Goal: Task Accomplishment & Management: Manage account settings

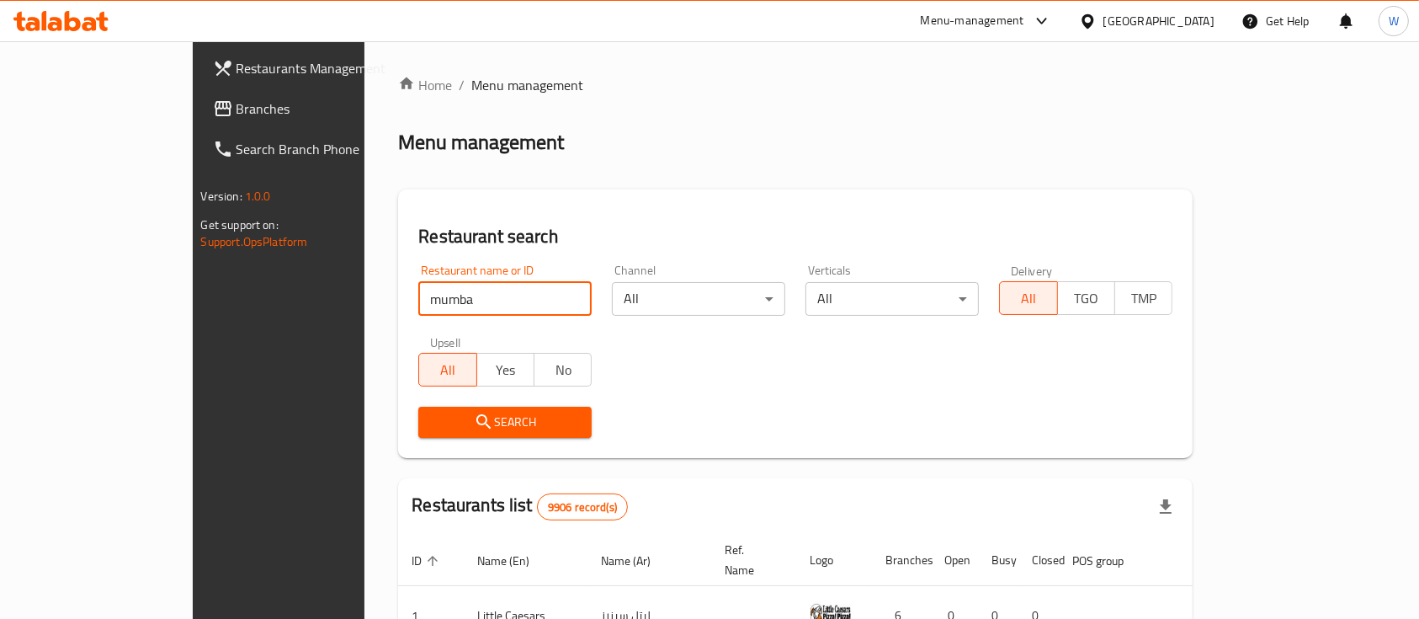
type input "mumbai"
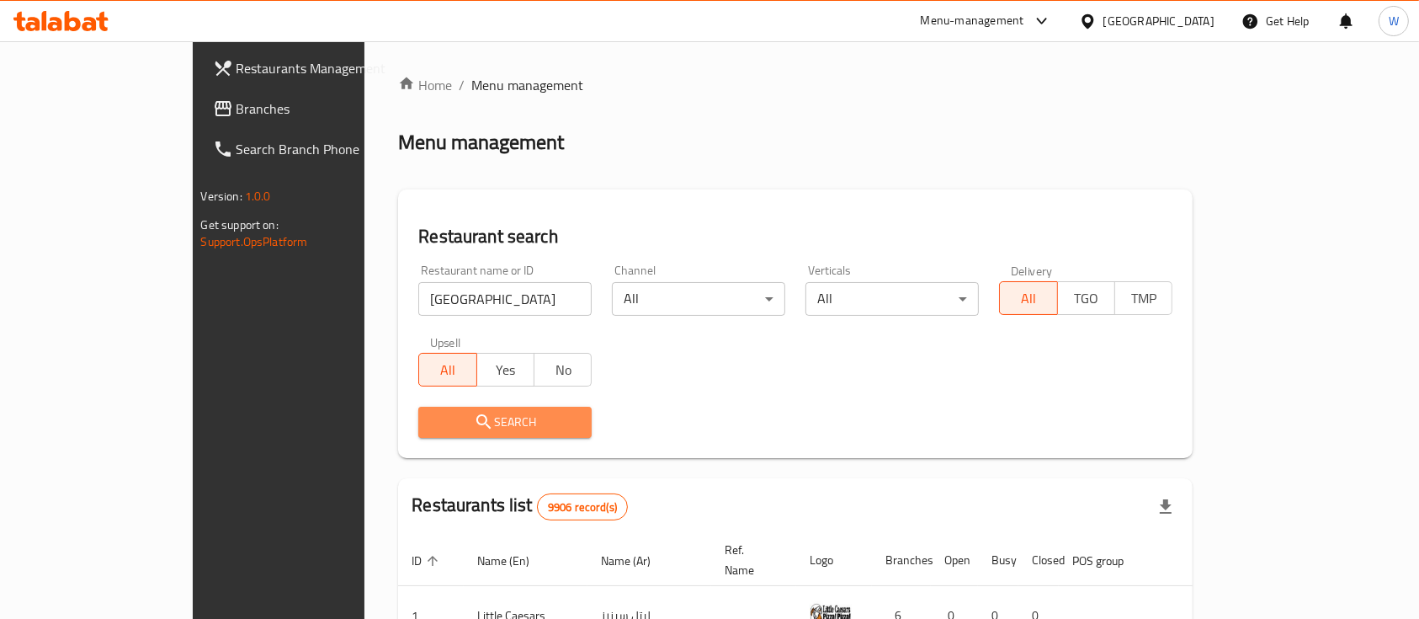
click at [464, 424] on span "Search" at bounding box center [505, 421] width 146 height 21
click at [464, 424] on div at bounding box center [709, 309] width 1419 height 619
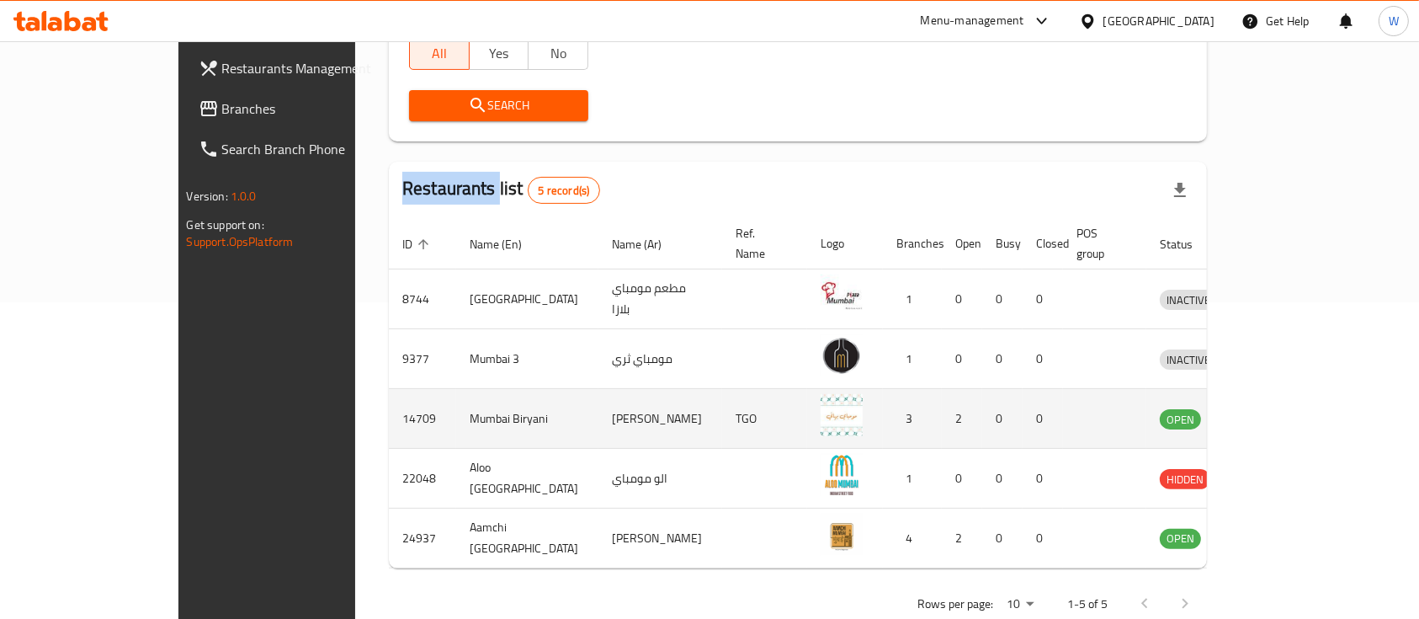
scroll to position [334, 0]
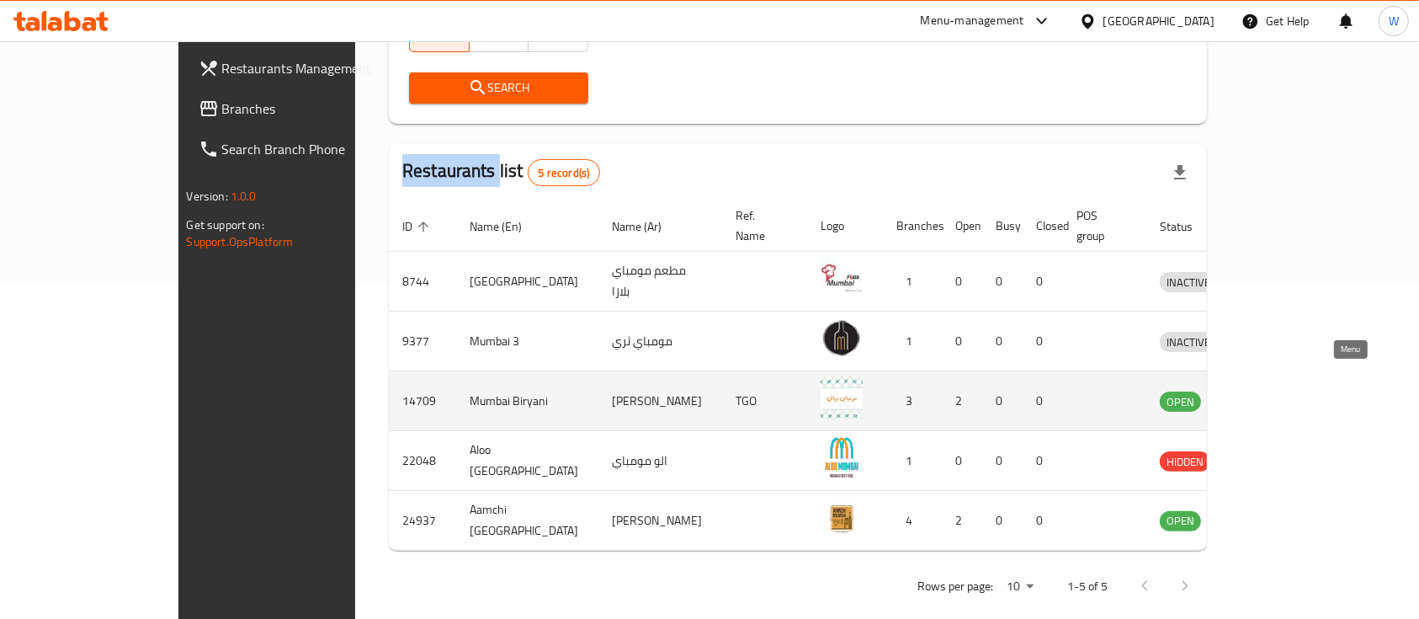
click at [1270, 395] on icon "enhanced table" at bounding box center [1260, 402] width 19 height 14
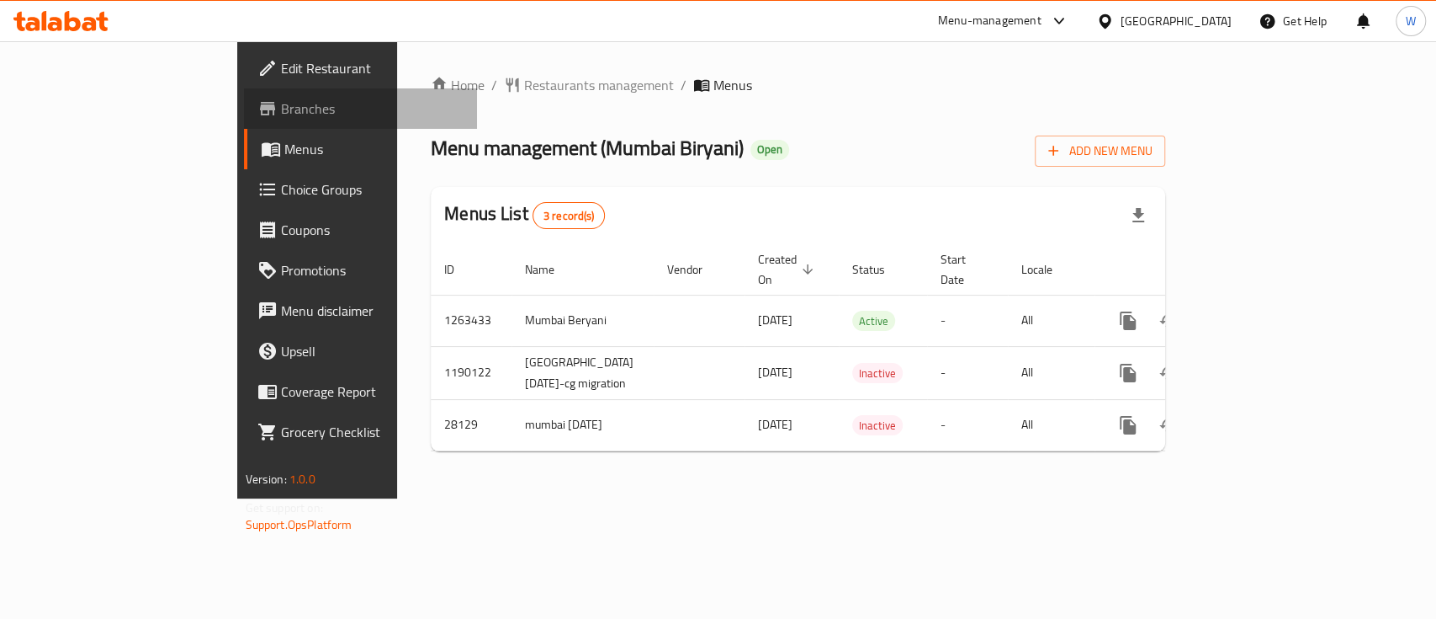
click at [281, 117] on span "Branches" at bounding box center [372, 108] width 183 height 20
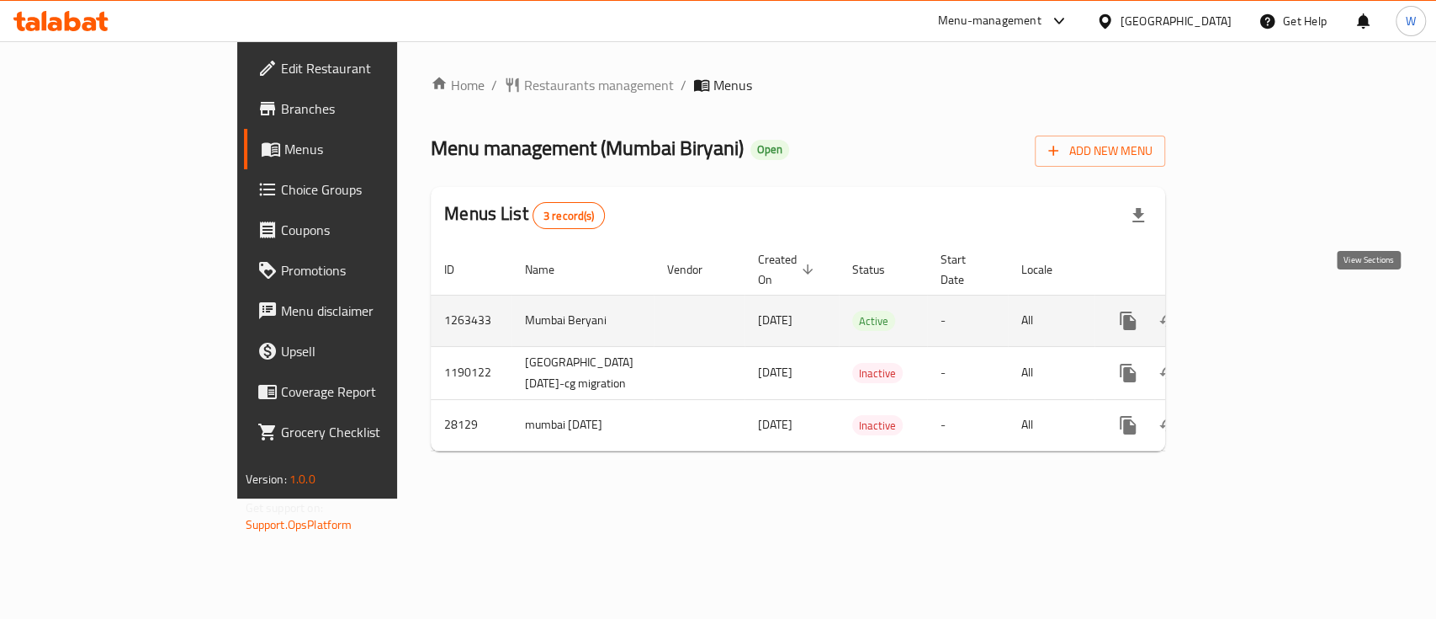
click at [1257, 313] on icon "enhanced table" at bounding box center [1249, 320] width 15 height 15
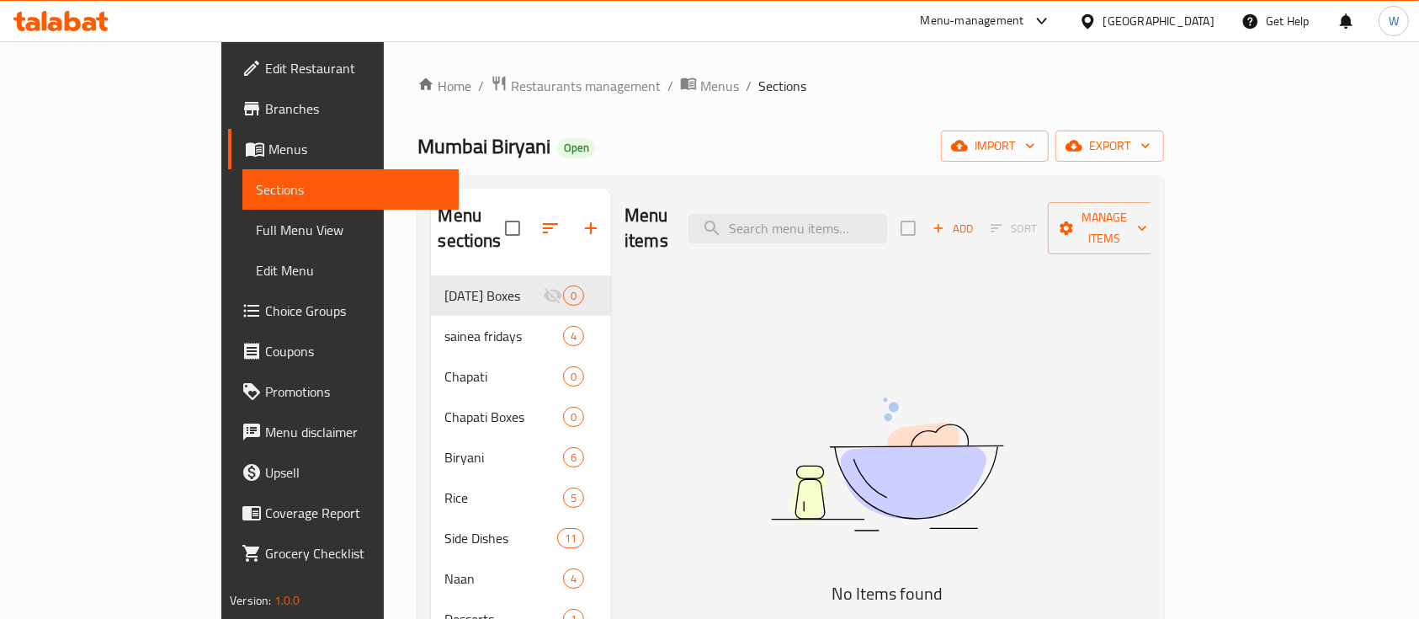
drag, startPoint x: 1003, startPoint y: 91, endPoint x: 942, endPoint y: 242, distance: 163.5
click at [1003, 92] on ol "Home / Restaurants management / Menus / Sections" at bounding box center [790, 86] width 746 height 22
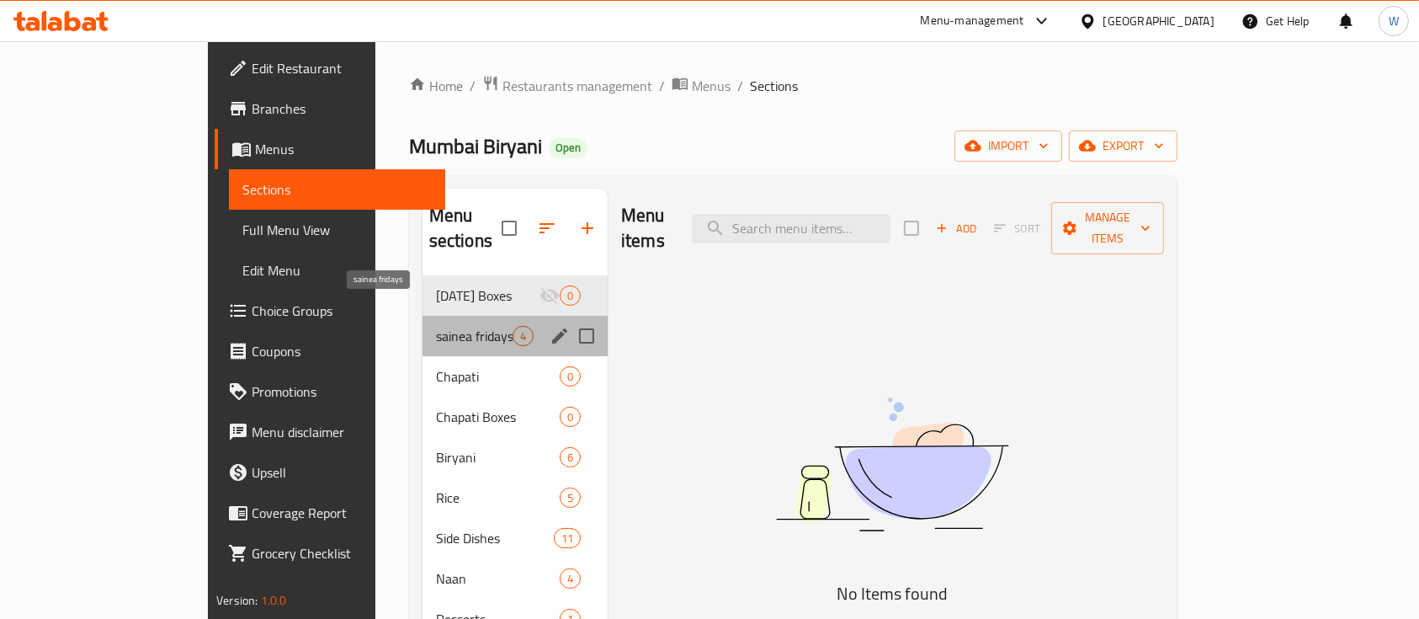
click at [436, 326] on span "sainea fridays" at bounding box center [474, 336] width 77 height 20
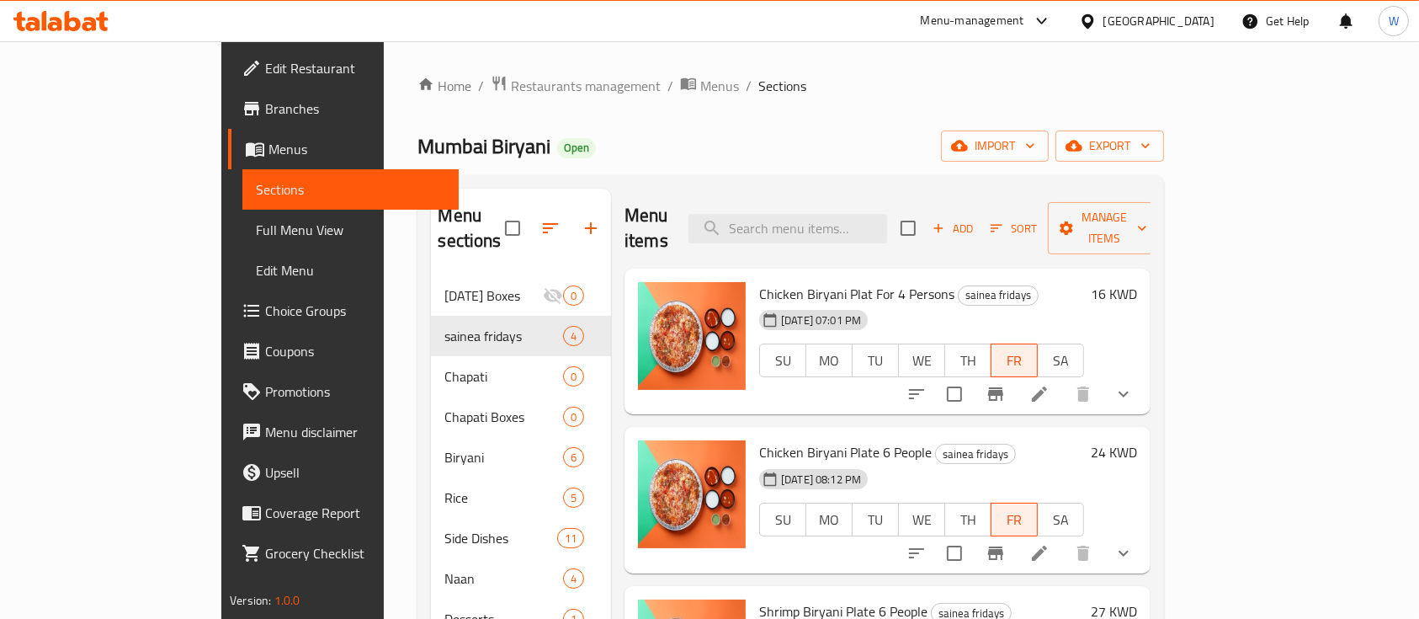
click at [1031, 113] on div "Home / Restaurants management / Menus / Sections [GEOGRAPHIC_DATA] Biryani Open…" at bounding box center [790, 448] width 746 height 746
drag, startPoint x: 755, startPoint y: 344, endPoint x: 852, endPoint y: 351, distance: 97.8
click at [767, 348] on span "SU" at bounding box center [783, 360] width 33 height 24
click at [827, 348] on span "MO" at bounding box center [829, 360] width 33 height 24
drag, startPoint x: 917, startPoint y: 329, endPoint x: 1165, endPoint y: 347, distance: 248.0
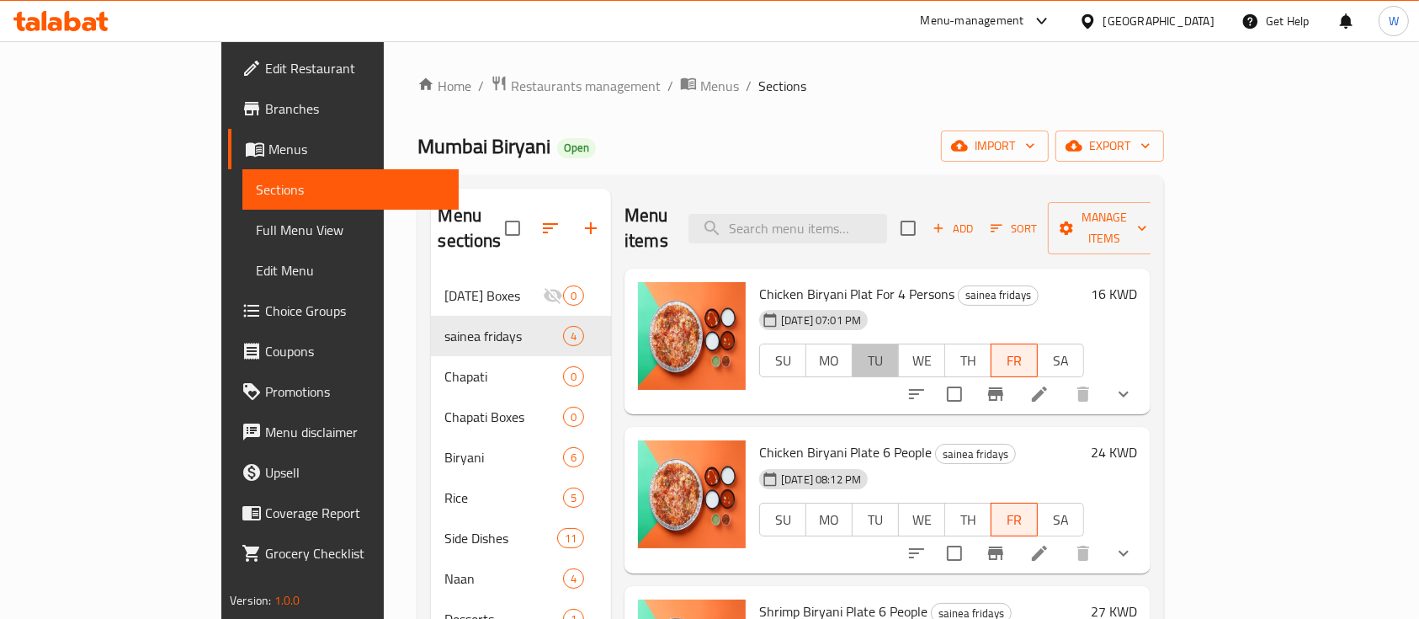
click at [892, 348] on span "TU" at bounding box center [875, 360] width 33 height 24
click at [1003, 387] on icon "Branch-specific-item" at bounding box center [995, 393] width 15 height 13
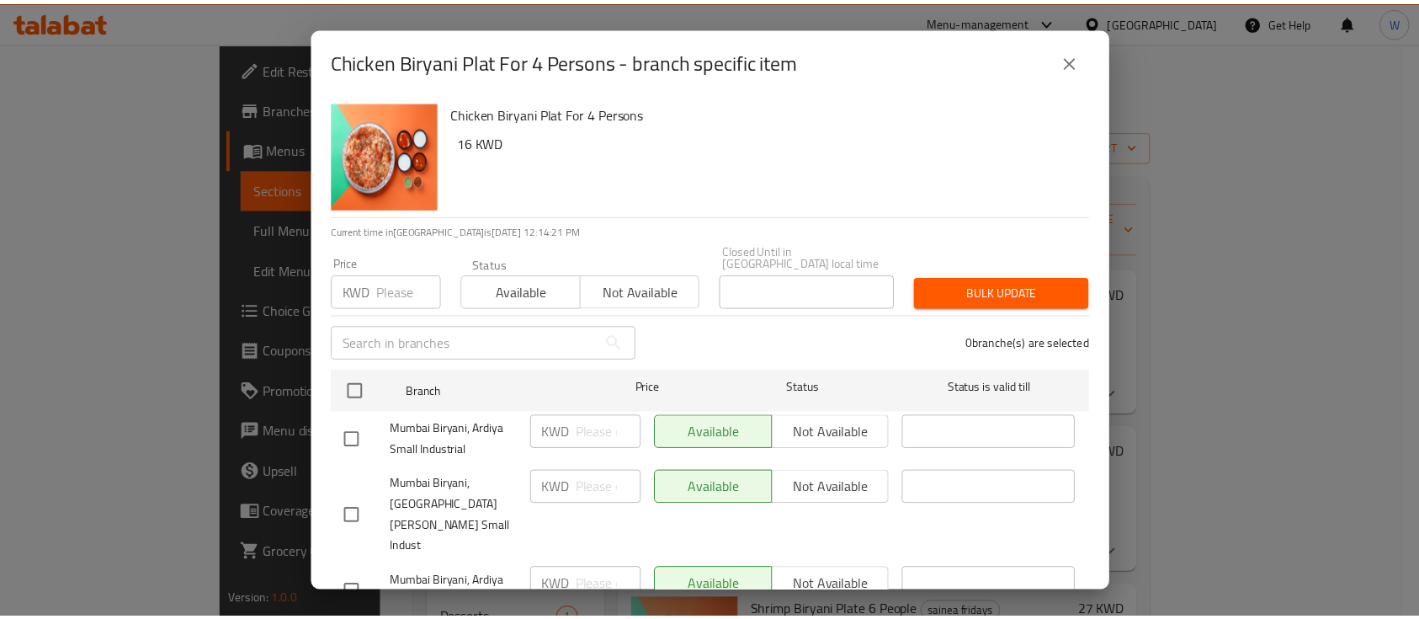
scroll to position [19, 0]
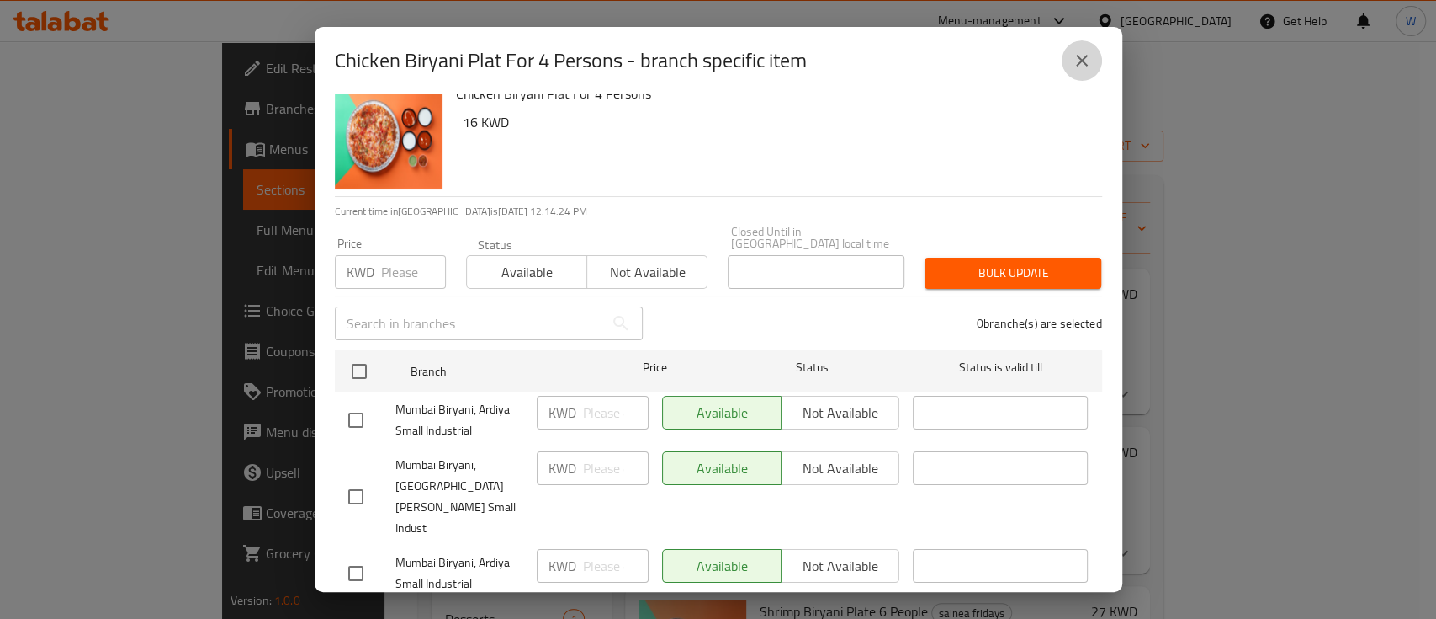
click at [1091, 52] on icon "close" at bounding box center [1082, 60] width 20 height 20
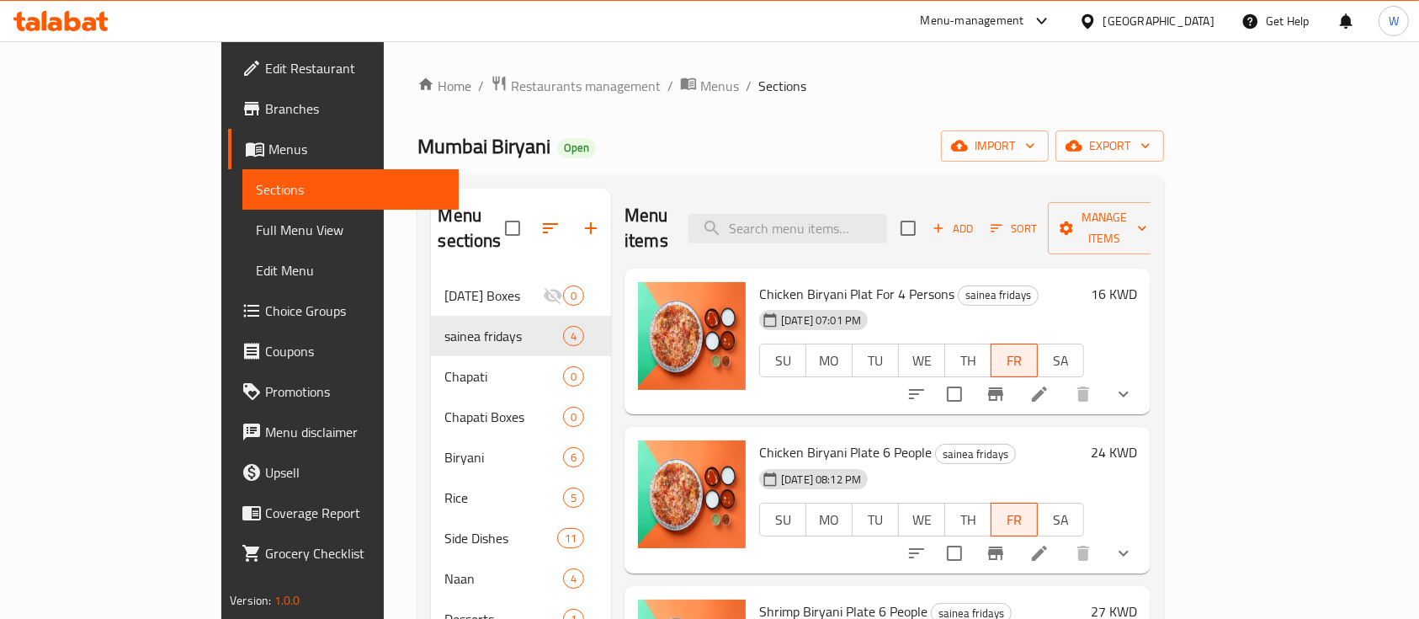
click at [1084, 282] on h6 "Chicken Biryani Plat For 4 Persons sainea fridays" at bounding box center [921, 294] width 325 height 24
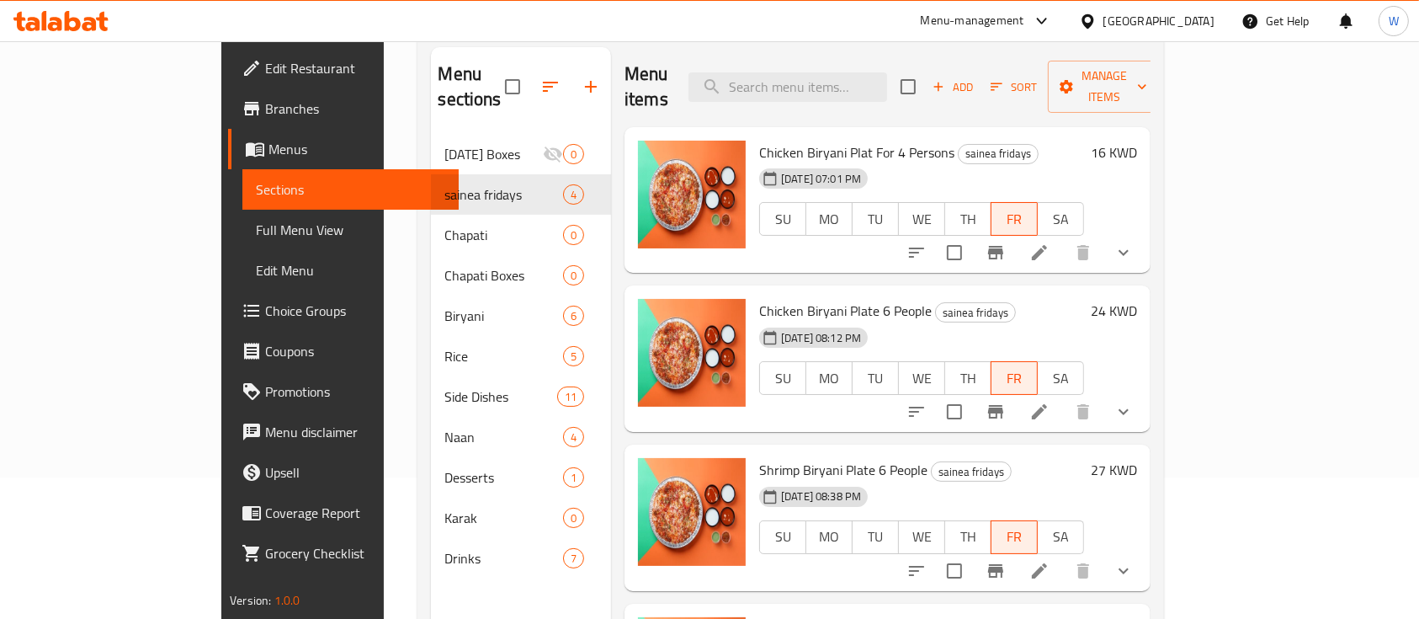
scroll to position [11, 0]
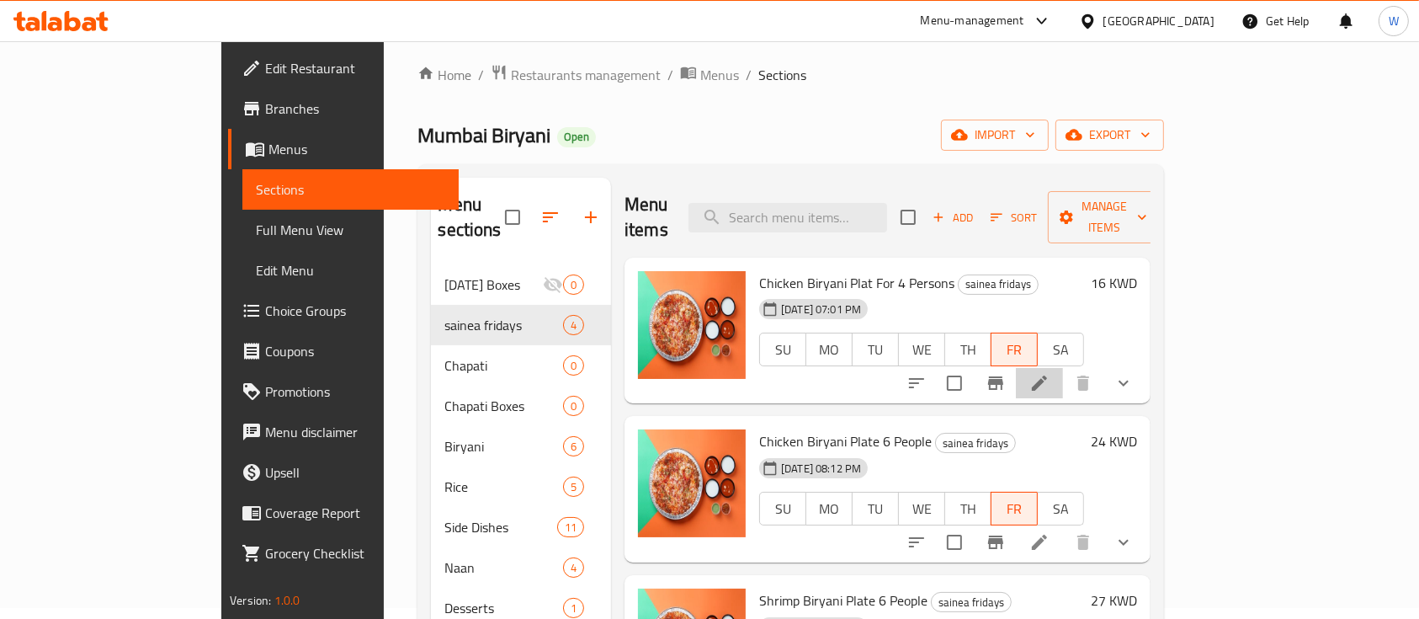
click at [1063, 369] on li at bounding box center [1039, 383] width 47 height 30
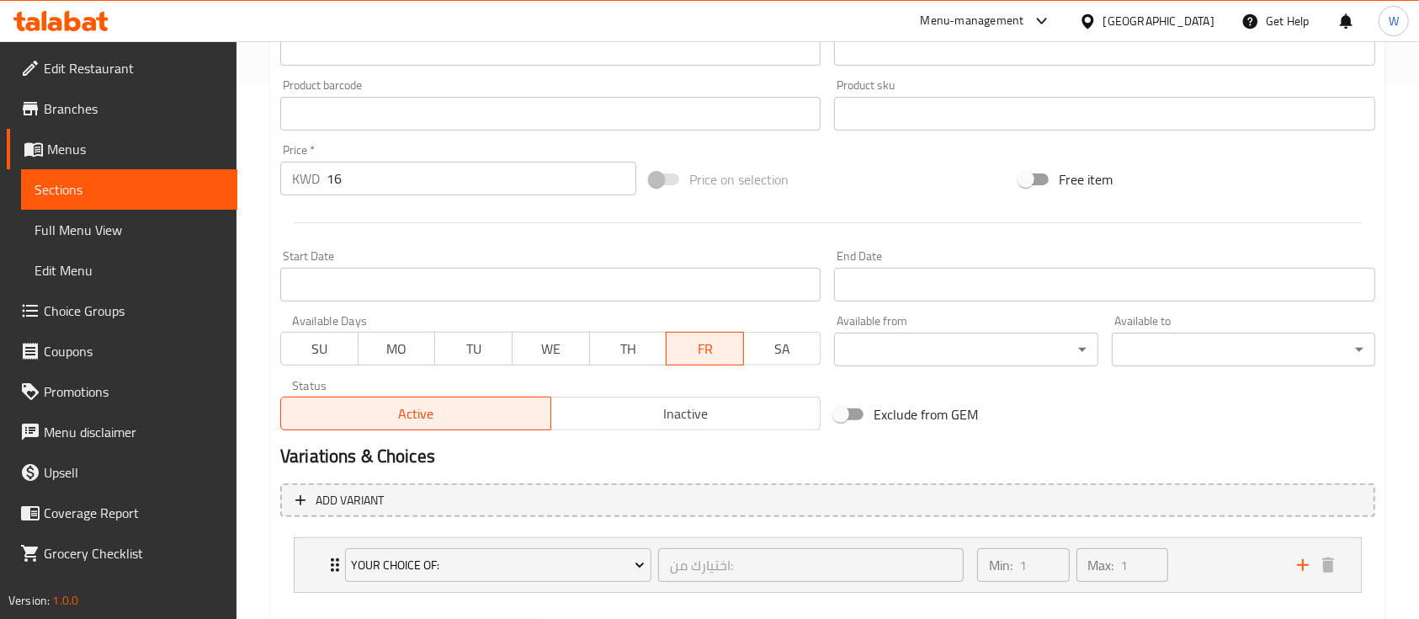
scroll to position [622, 0]
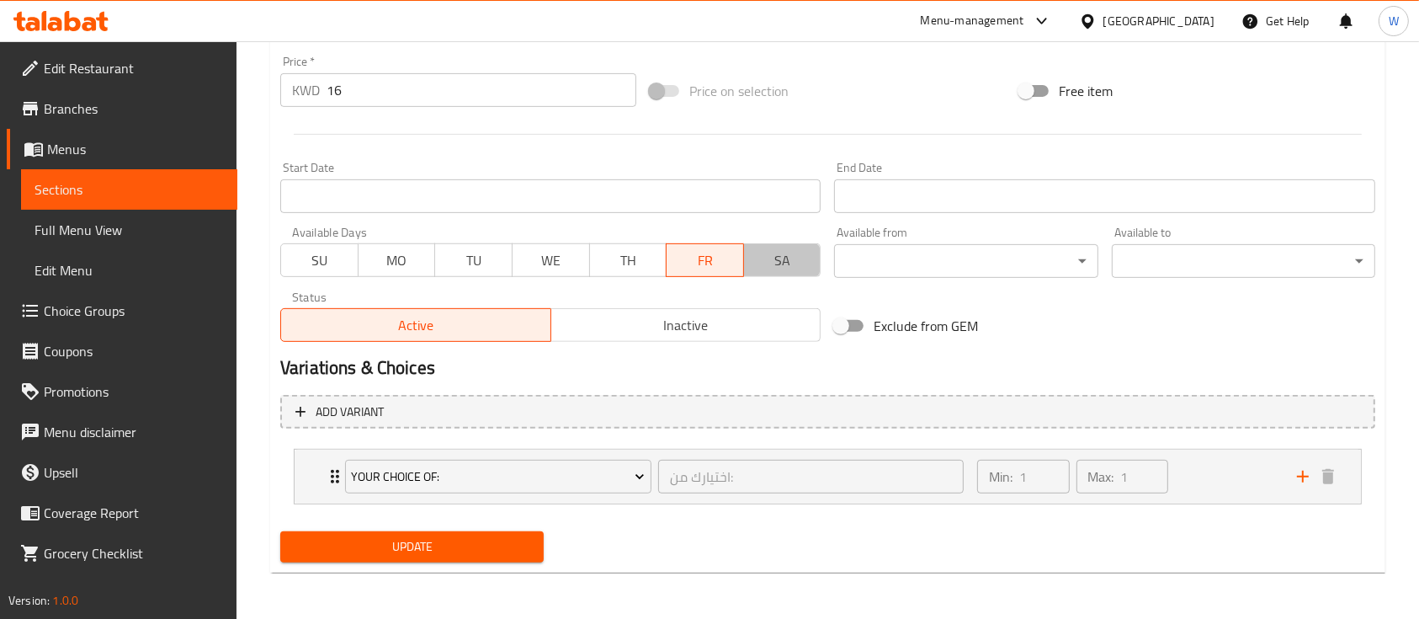
click at [787, 259] on span "SA" at bounding box center [783, 260] width 64 height 24
click at [589, 255] on button "TH" at bounding box center [628, 260] width 78 height 34
drag, startPoint x: 505, startPoint y: 266, endPoint x: 456, endPoint y: 263, distance: 48.9
click at [502, 266] on span "TU" at bounding box center [474, 260] width 64 height 24
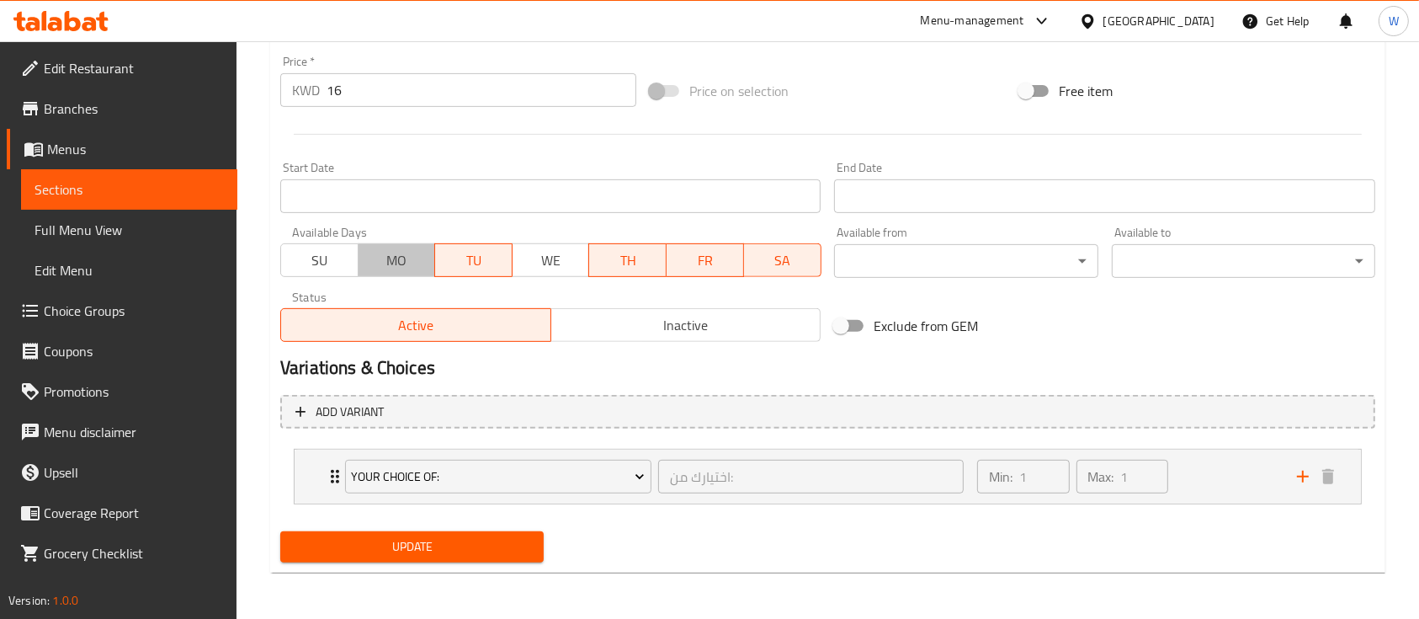
drag, startPoint x: 396, startPoint y: 252, endPoint x: 231, endPoint y: 259, distance: 164.3
click at [387, 253] on span "MO" at bounding box center [397, 260] width 64 height 24
click at [291, 252] on span "SU" at bounding box center [320, 260] width 64 height 24
click at [554, 266] on span "WE" at bounding box center [551, 260] width 64 height 24
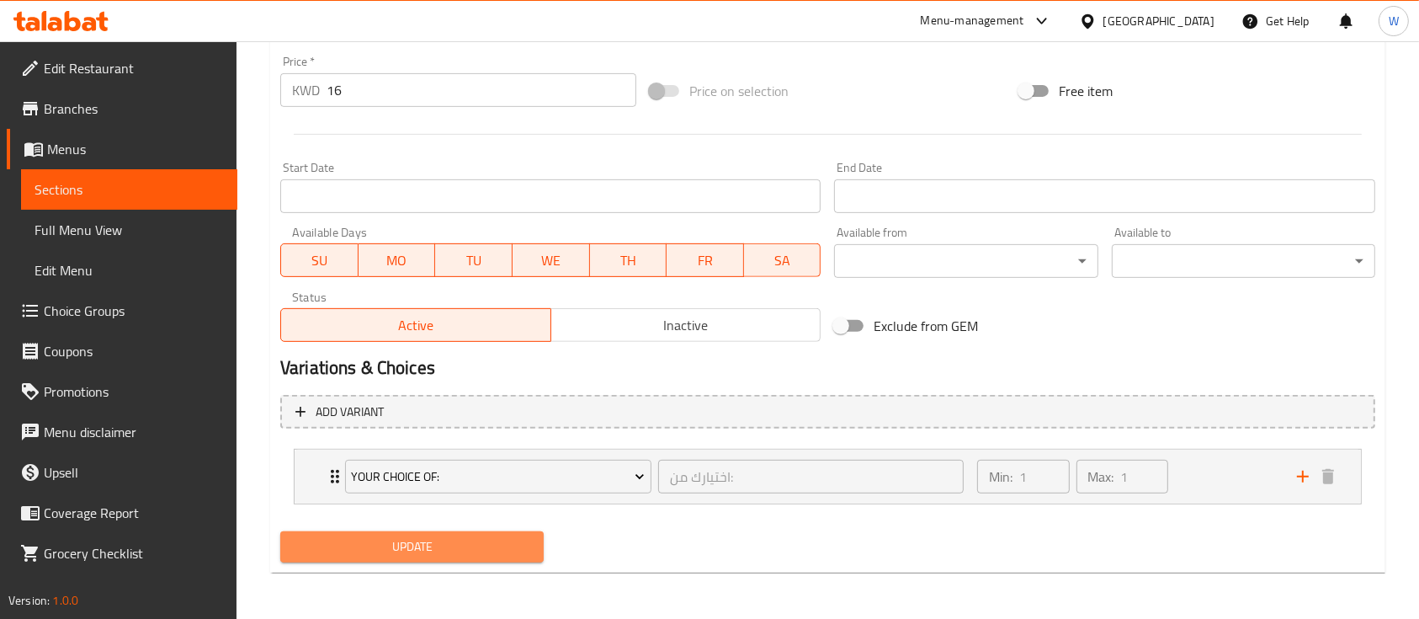
click at [429, 542] on span "Update" at bounding box center [412, 546] width 236 height 21
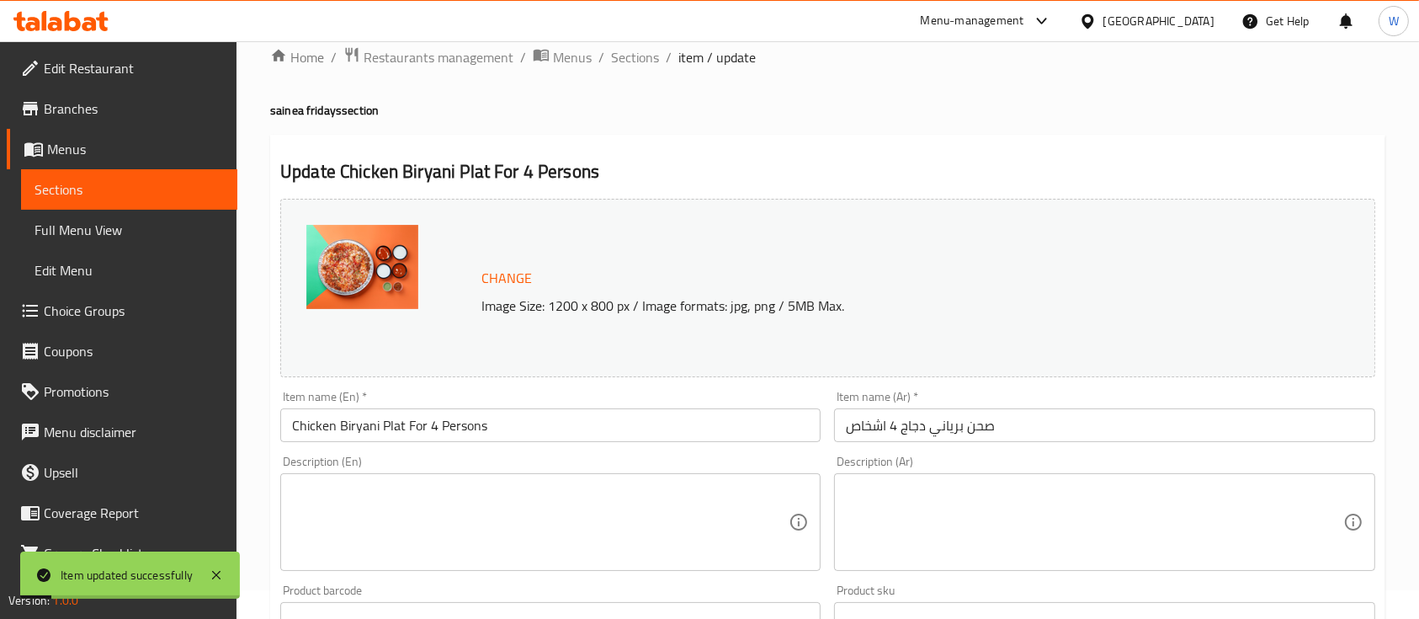
scroll to position [0, 0]
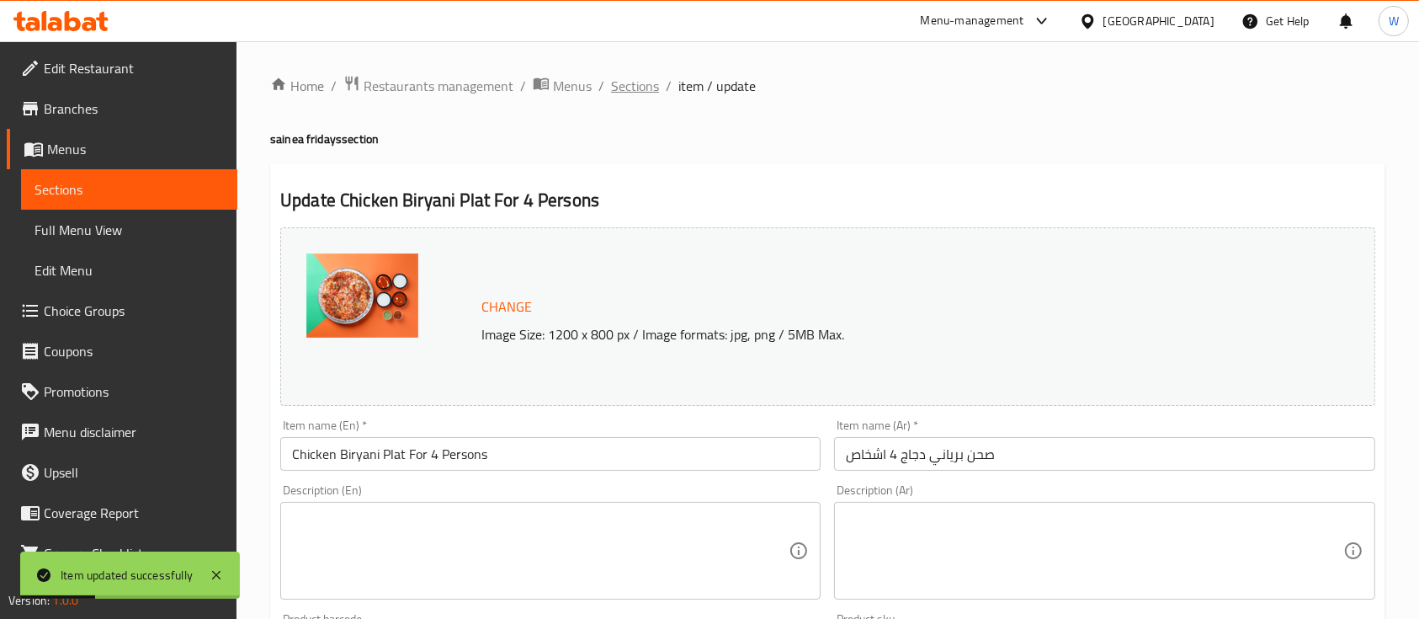
click at [635, 88] on span "Sections" at bounding box center [635, 86] width 48 height 20
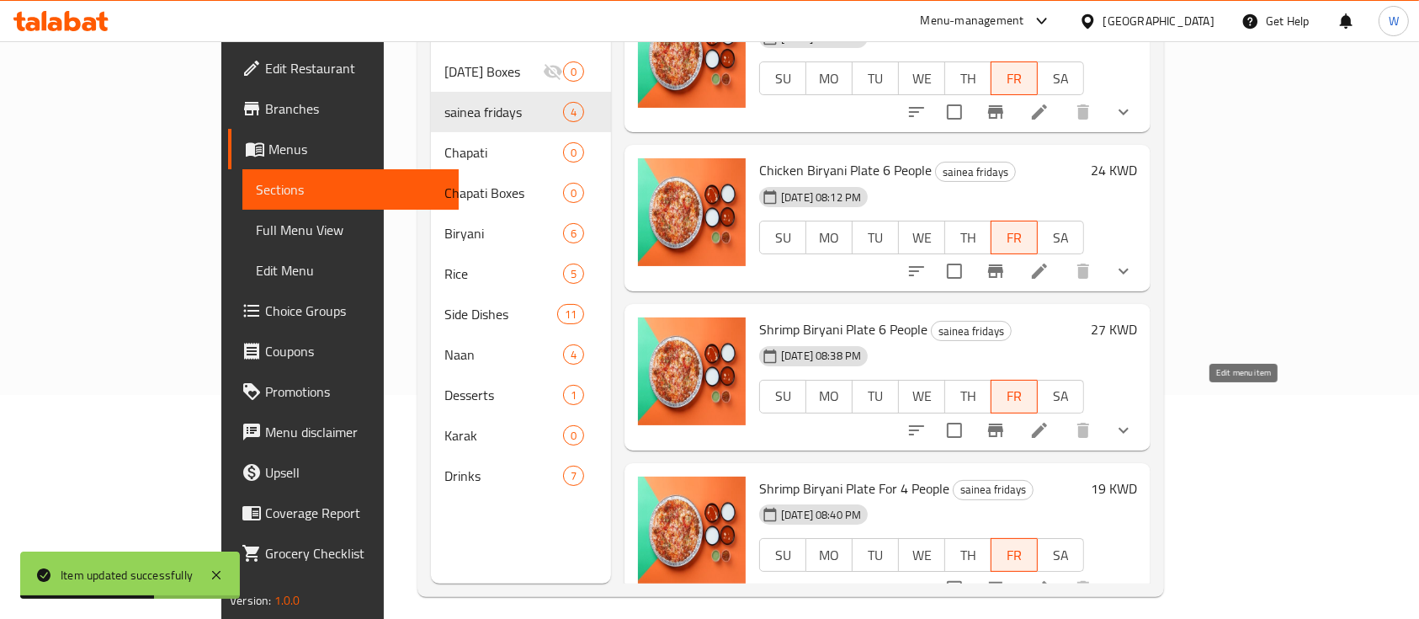
scroll to position [236, 0]
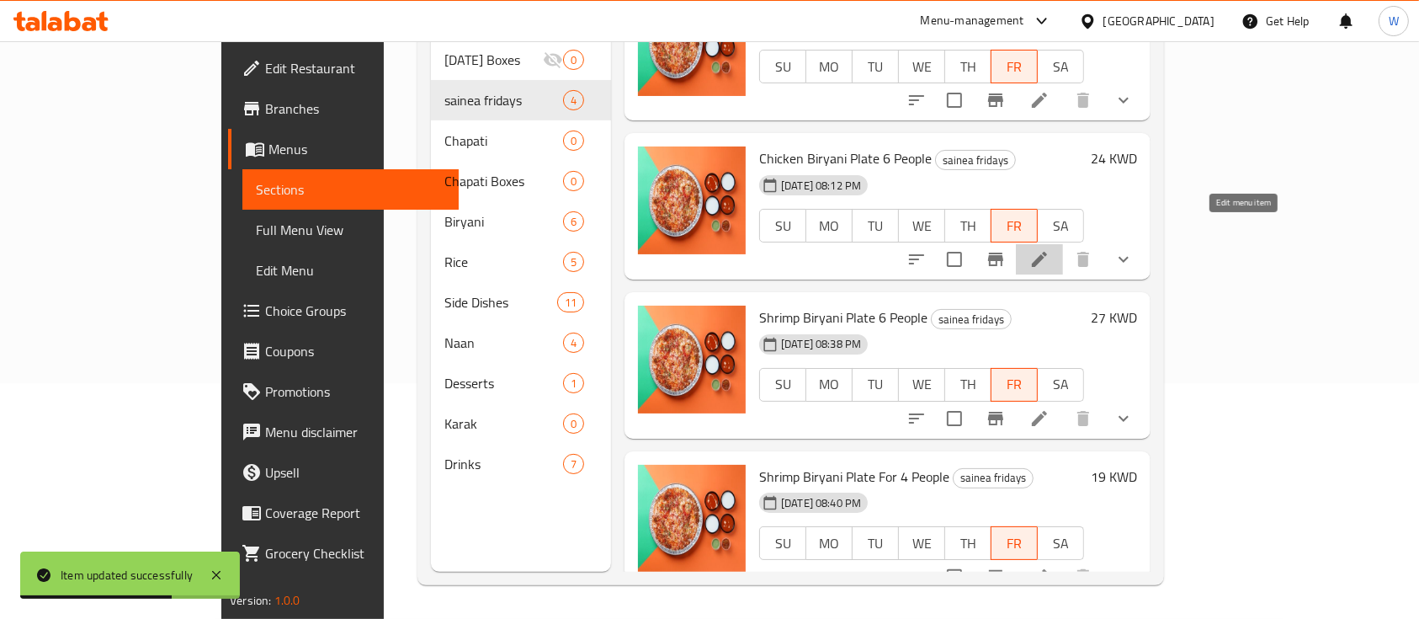
click at [1049, 249] on icon at bounding box center [1039, 259] width 20 height 20
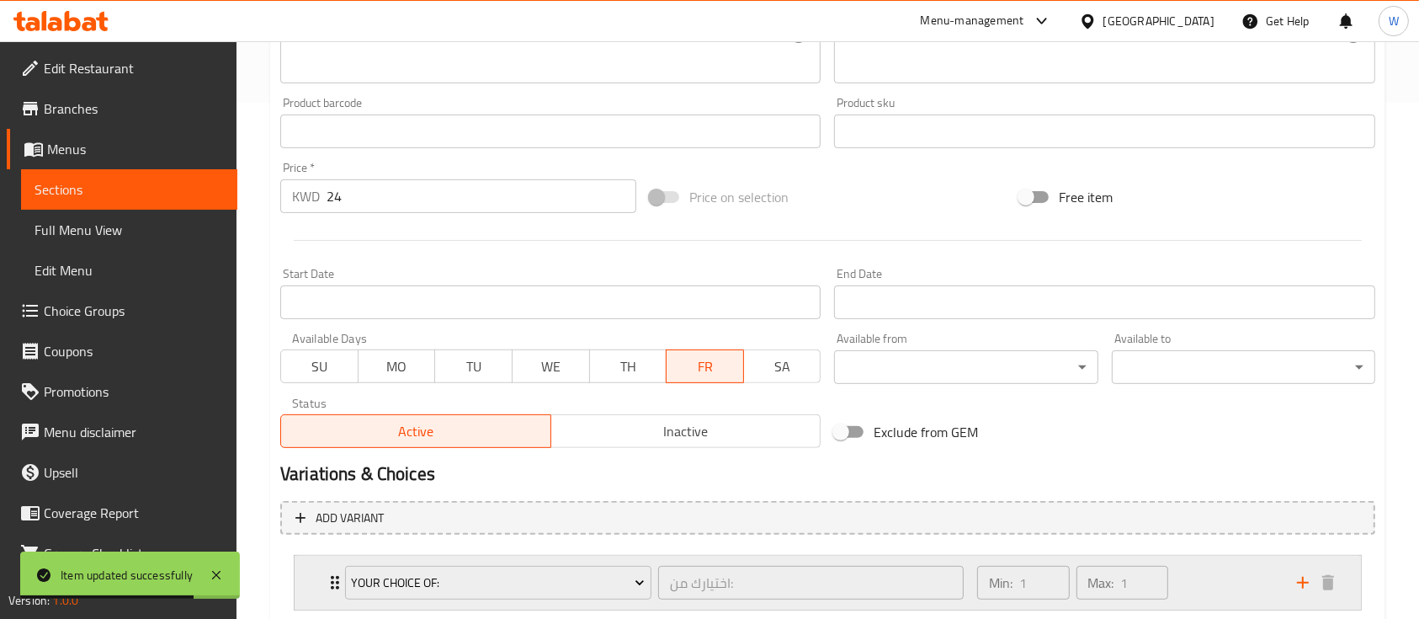
scroll to position [622, 0]
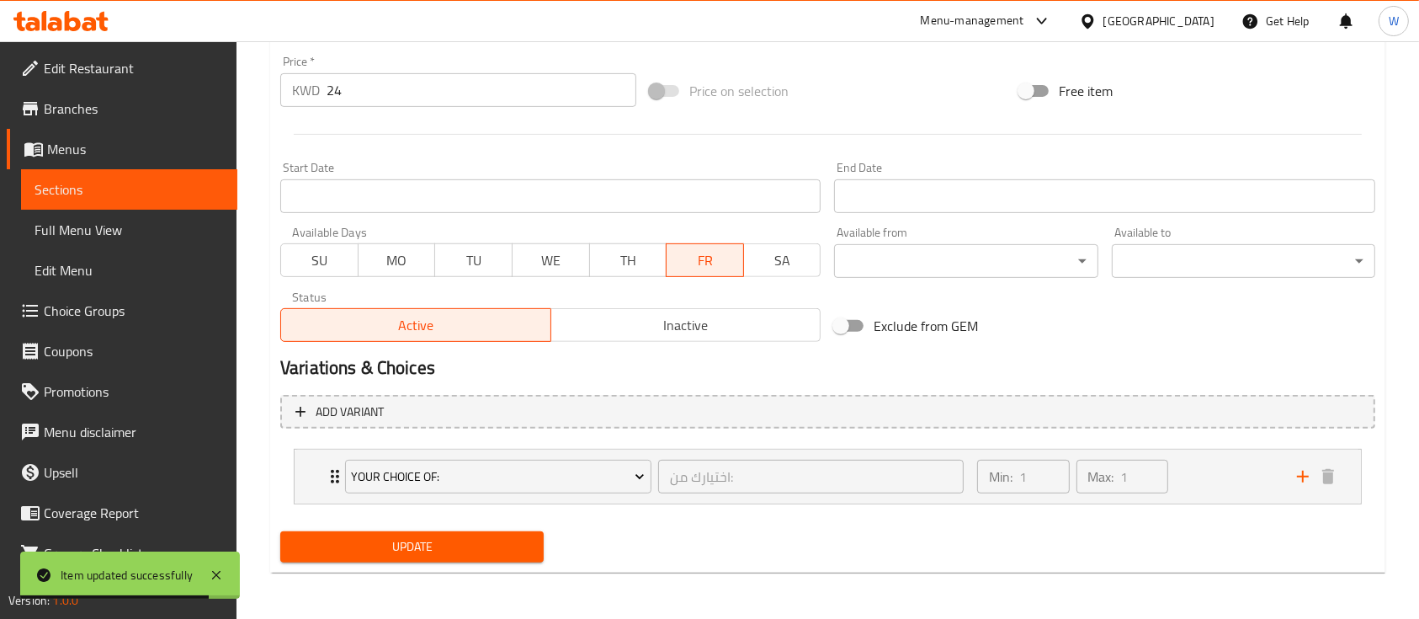
click at [305, 249] on span "SU" at bounding box center [320, 260] width 64 height 24
drag, startPoint x: 417, startPoint y: 259, endPoint x: 463, endPoint y: 254, distance: 46.6
click at [417, 259] on span "MO" at bounding box center [397, 260] width 64 height 24
drag, startPoint x: 502, startPoint y: 252, endPoint x: 552, endPoint y: 253, distance: 50.5
click at [503, 252] on span "TU" at bounding box center [474, 260] width 64 height 24
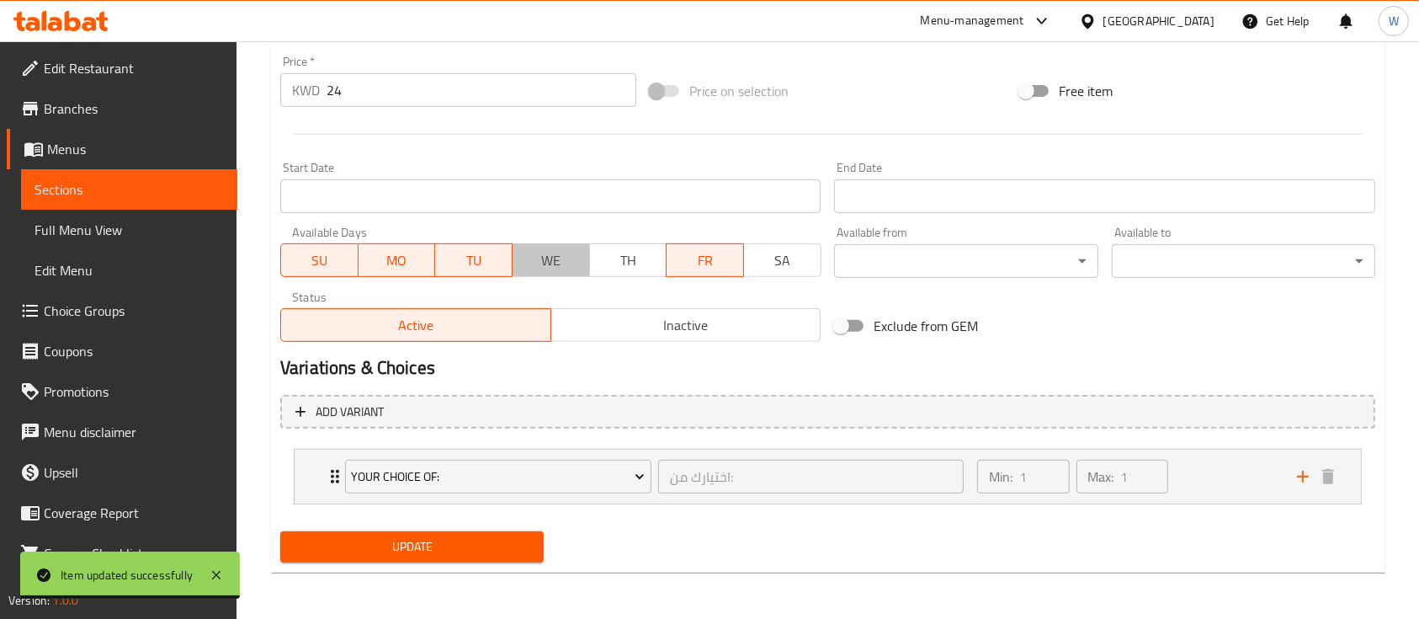
drag, startPoint x: 556, startPoint y: 253, endPoint x: 580, endPoint y: 257, distance: 23.9
click at [563, 255] on span "WE" at bounding box center [551, 260] width 64 height 24
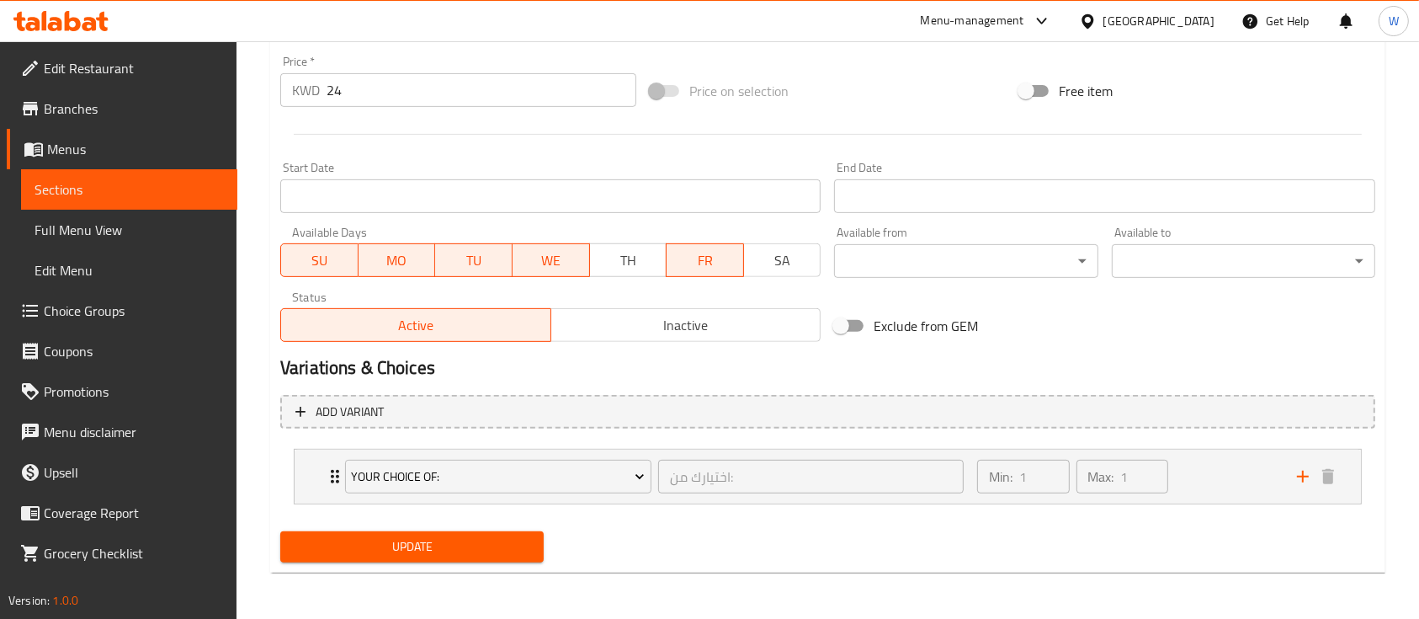
drag, startPoint x: 630, startPoint y: 266, endPoint x: 710, endPoint y: 268, distance: 80.0
click at [637, 267] on span "TH" at bounding box center [629, 260] width 64 height 24
click at [800, 258] on span "SA" at bounding box center [783, 260] width 64 height 24
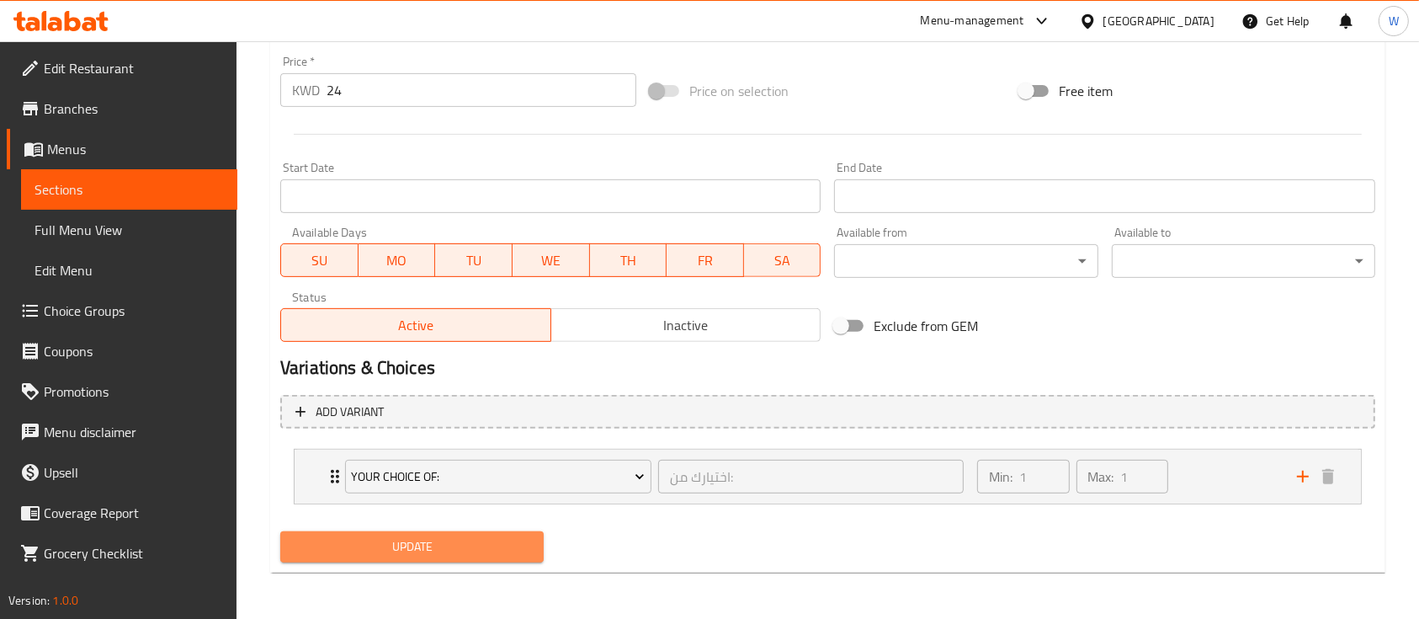
click at [511, 557] on button "Update" at bounding box center [411, 546] width 263 height 31
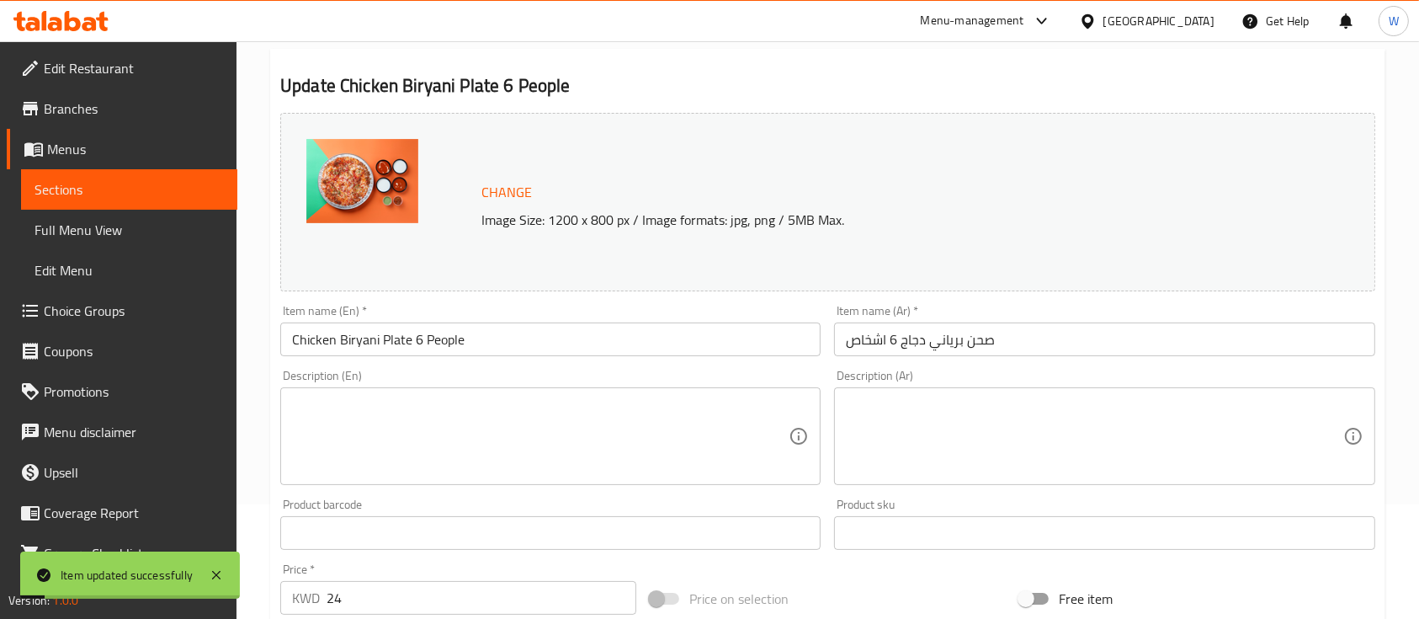
scroll to position [0, 0]
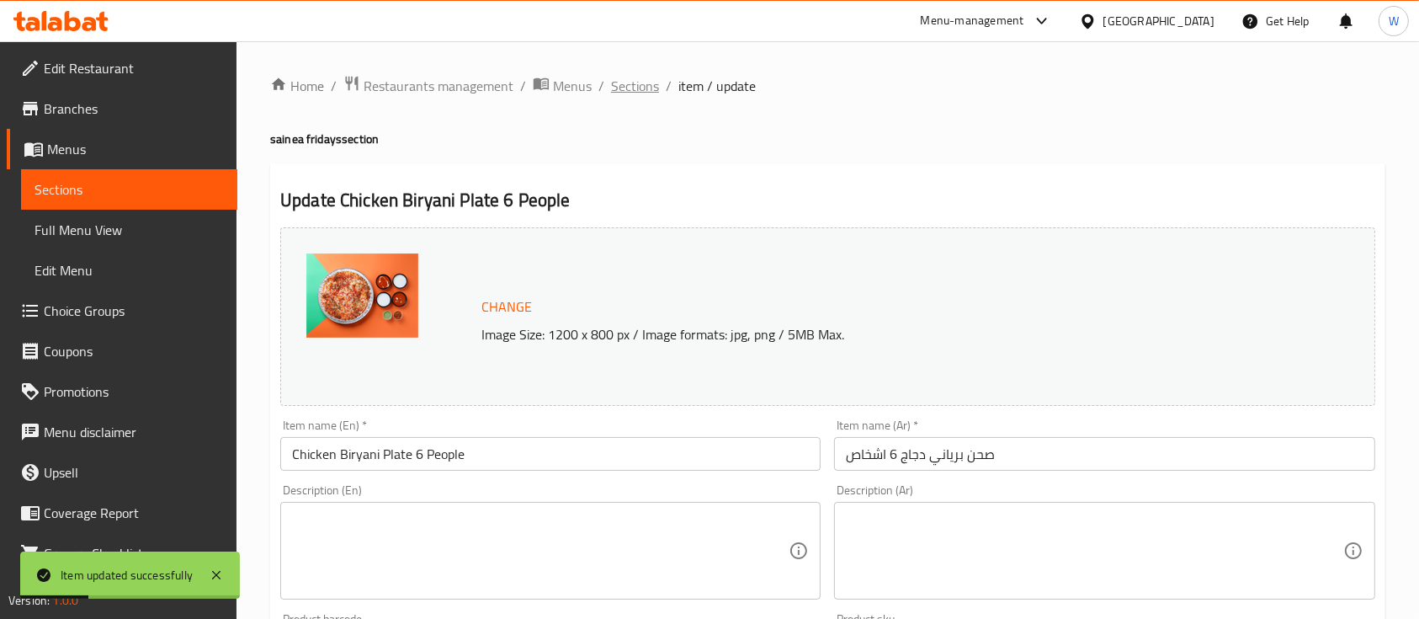
click at [634, 80] on span "Sections" at bounding box center [635, 86] width 48 height 20
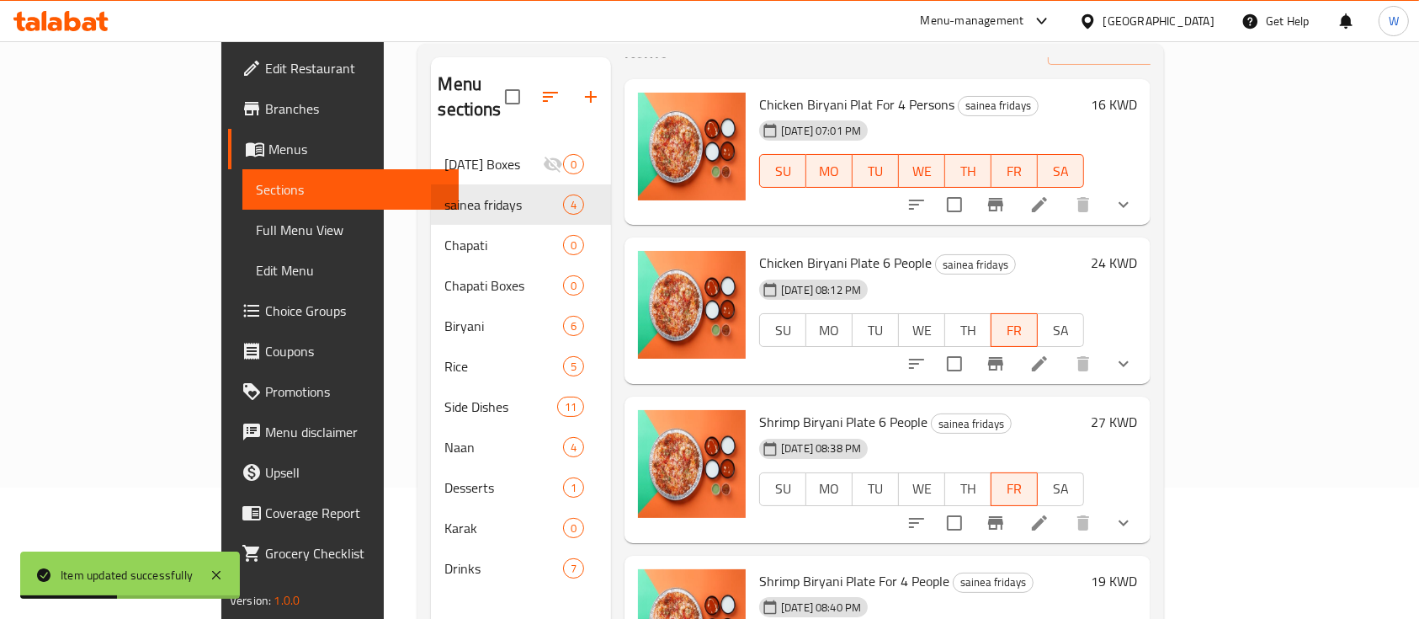
scroll to position [236, 0]
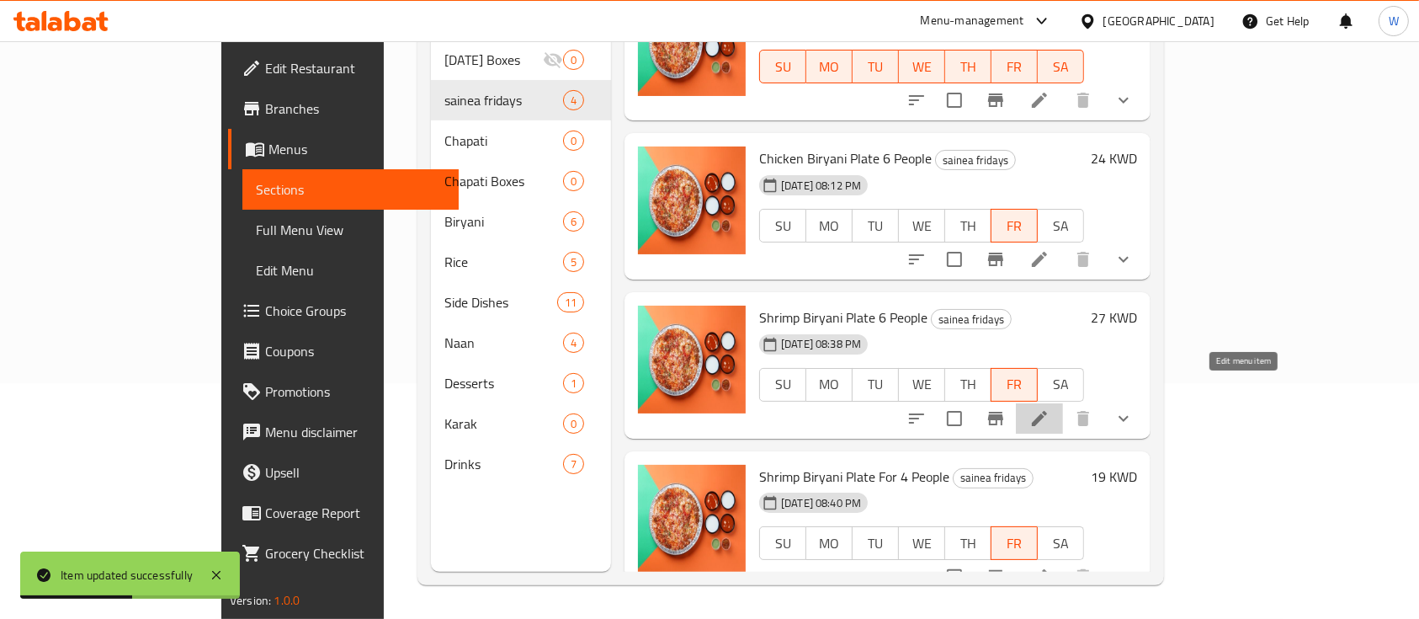
click at [1049, 408] on icon at bounding box center [1039, 418] width 20 height 20
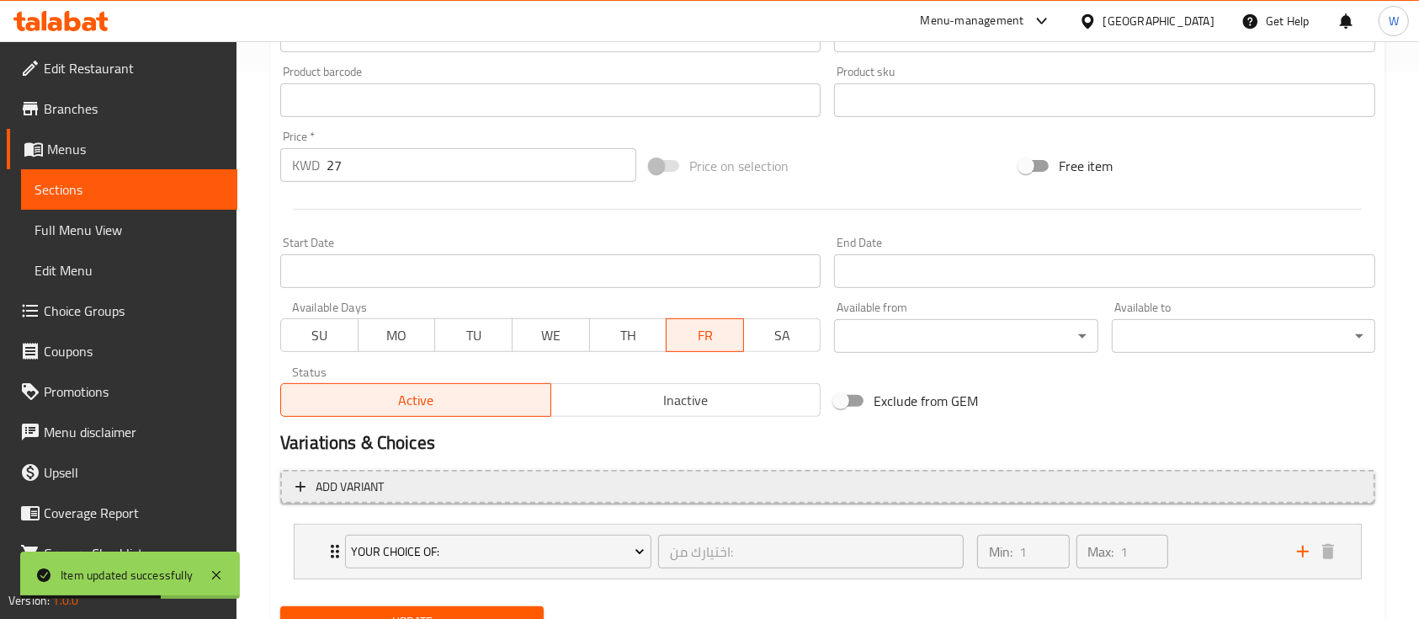
scroll to position [622, 0]
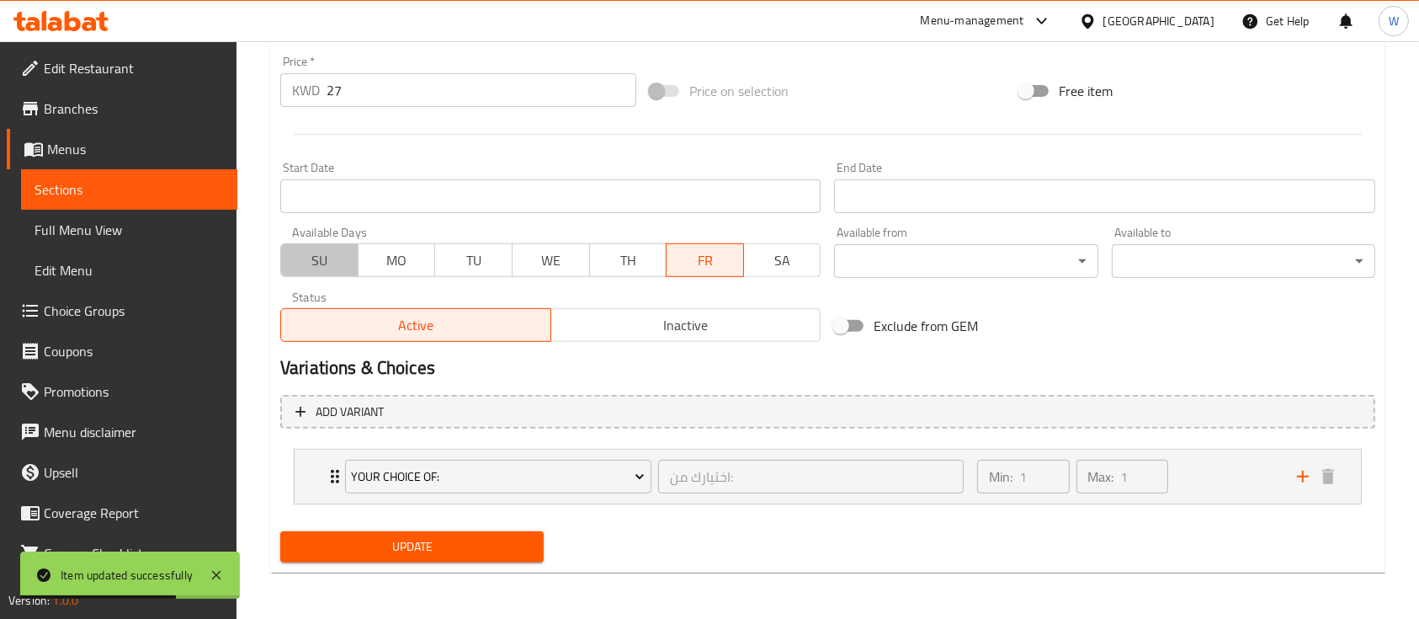
click at [325, 268] on span "SU" at bounding box center [320, 260] width 64 height 24
drag, startPoint x: 403, startPoint y: 248, endPoint x: 499, endPoint y: 263, distance: 97.0
click at [404, 248] on span "MO" at bounding box center [397, 260] width 64 height 24
click at [500, 263] on span "TU" at bounding box center [474, 260] width 64 height 24
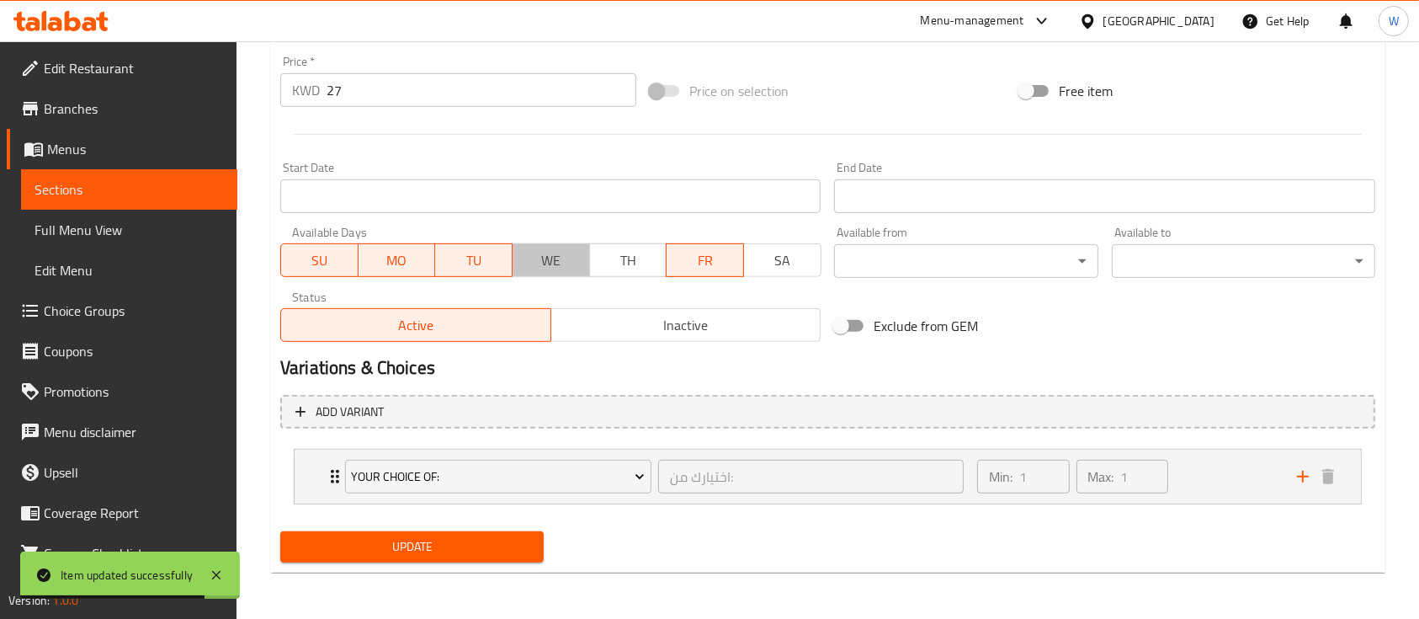
drag, startPoint x: 581, startPoint y: 263, endPoint x: 615, endPoint y: 263, distance: 34.5
click at [582, 263] on span "WE" at bounding box center [551, 260] width 64 height 24
click at [791, 263] on span "SA" at bounding box center [783, 260] width 64 height 24
click at [630, 273] on button "TH" at bounding box center [628, 260] width 78 height 34
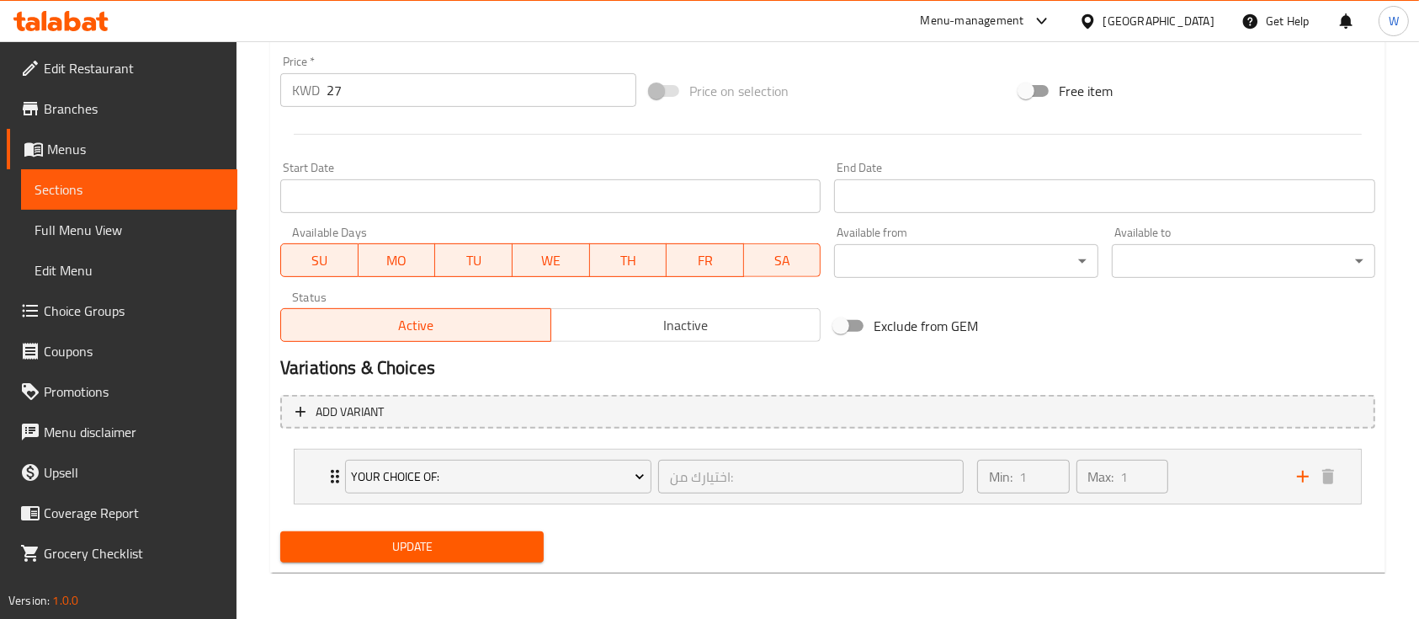
click at [520, 554] on span "Update" at bounding box center [412, 546] width 236 height 21
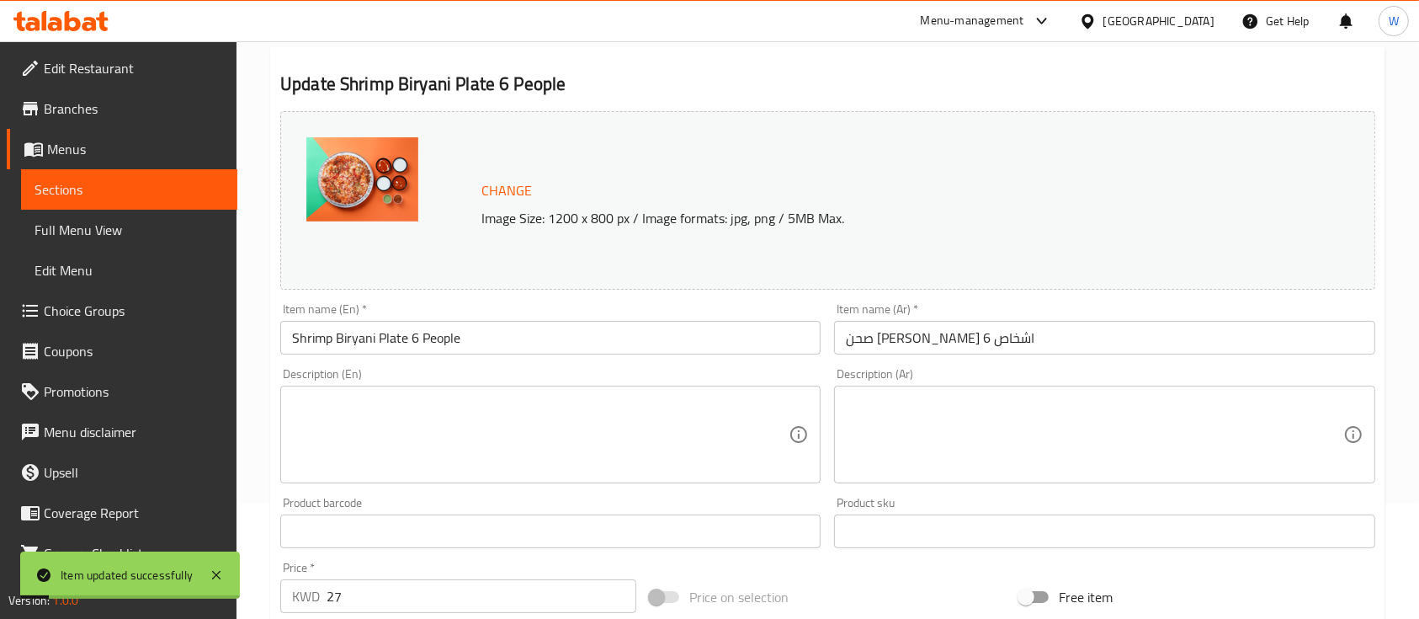
scroll to position [0, 0]
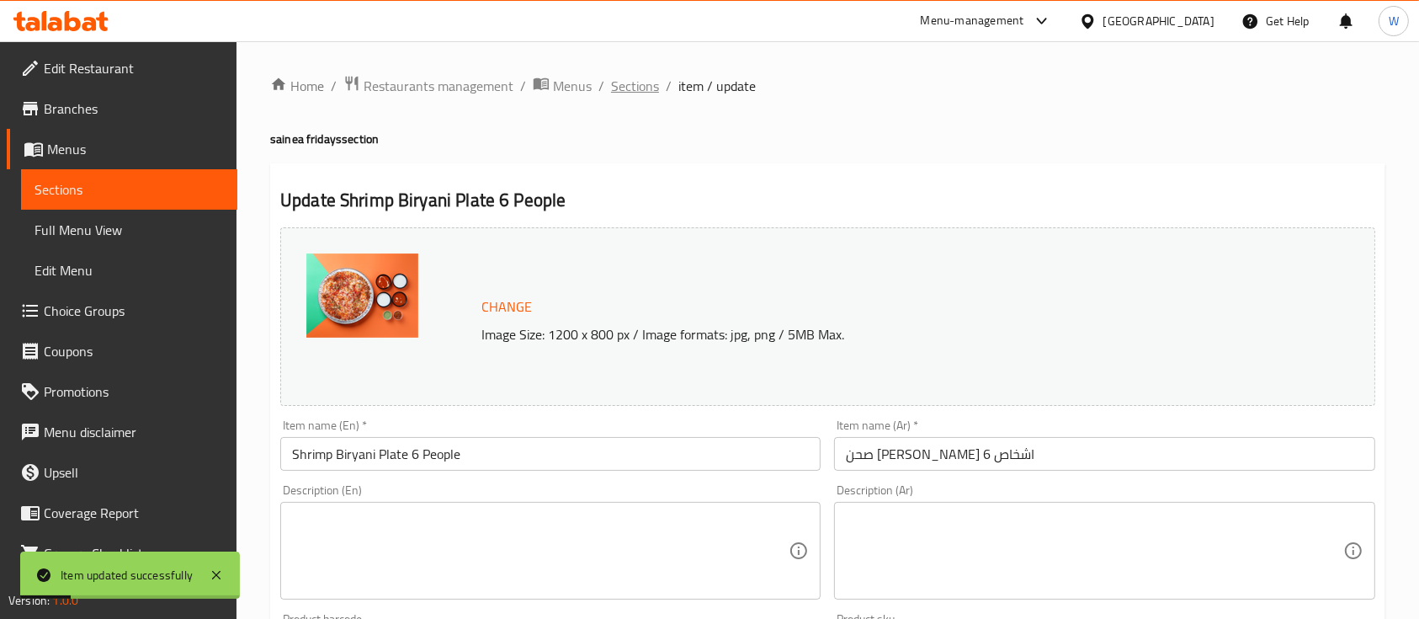
click at [626, 82] on span "Sections" at bounding box center [635, 86] width 48 height 20
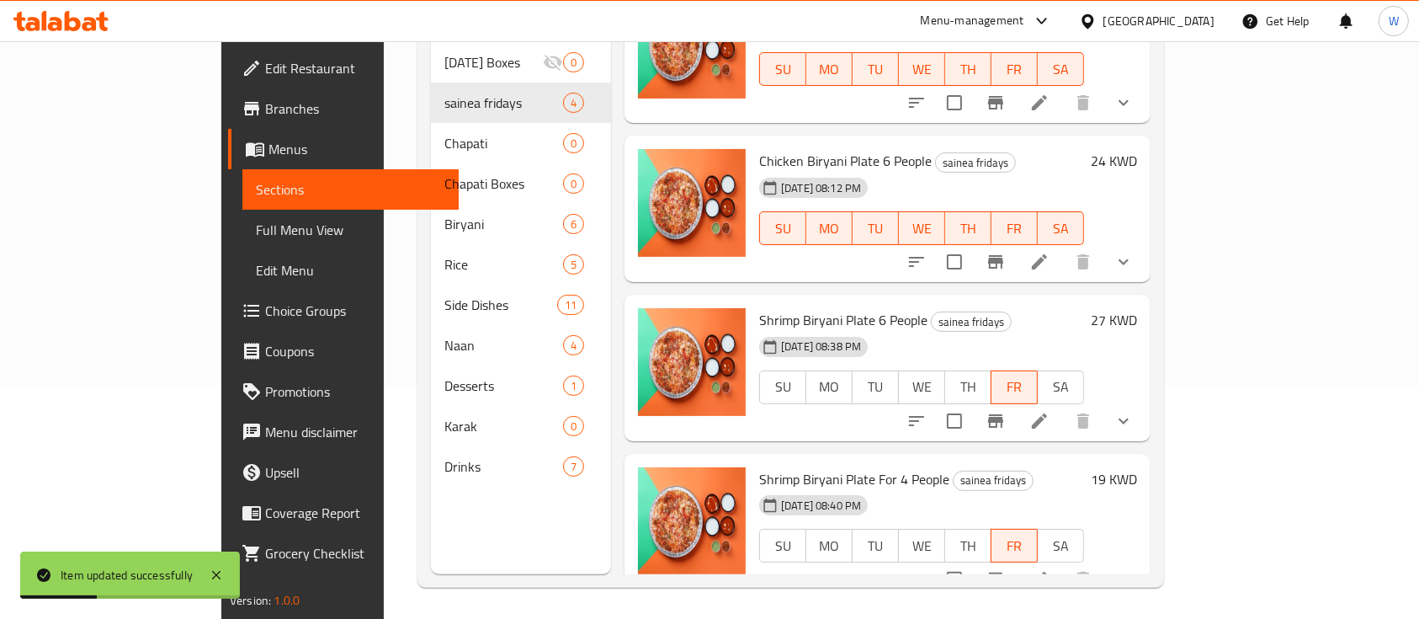
scroll to position [236, 0]
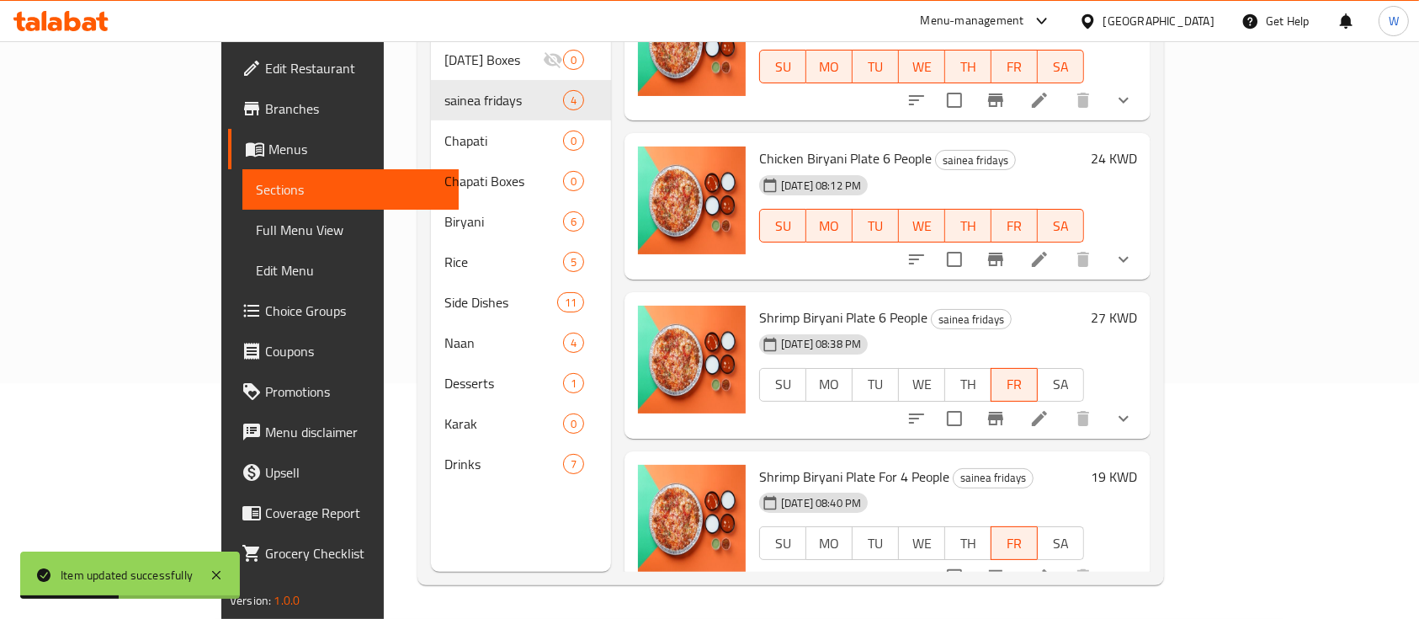
click at [1063, 561] on li at bounding box center [1039, 576] width 47 height 30
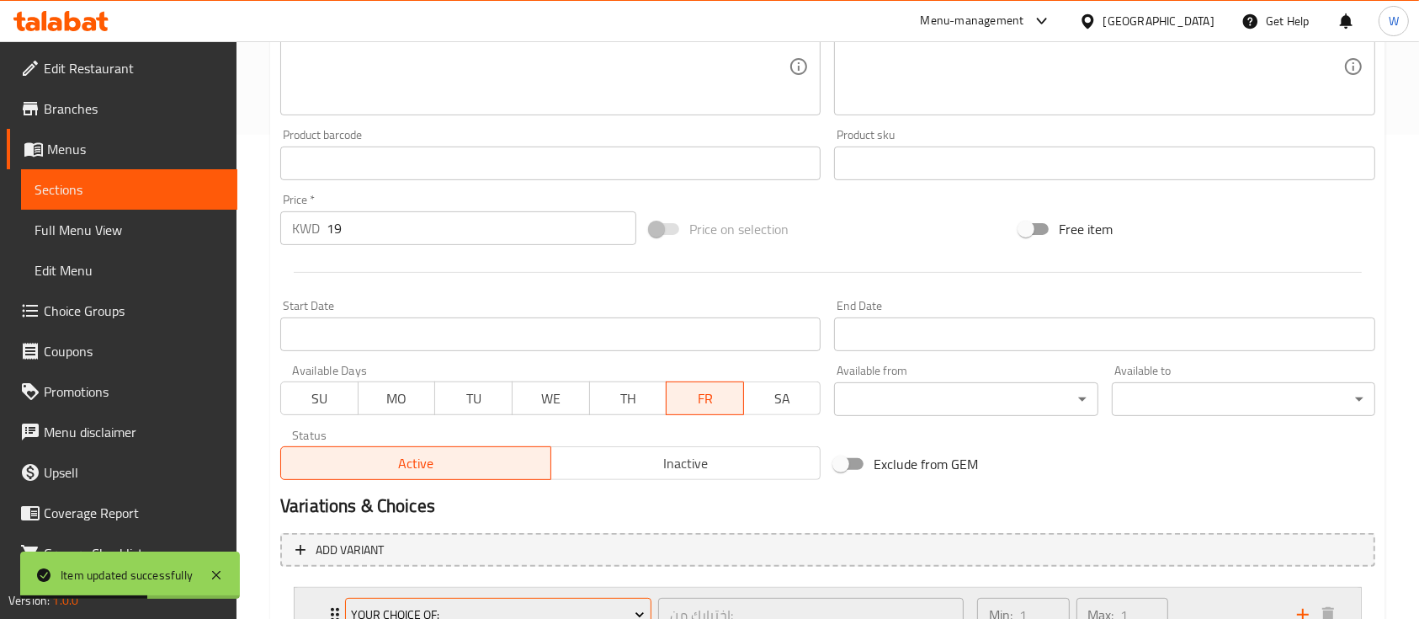
scroll to position [622, 0]
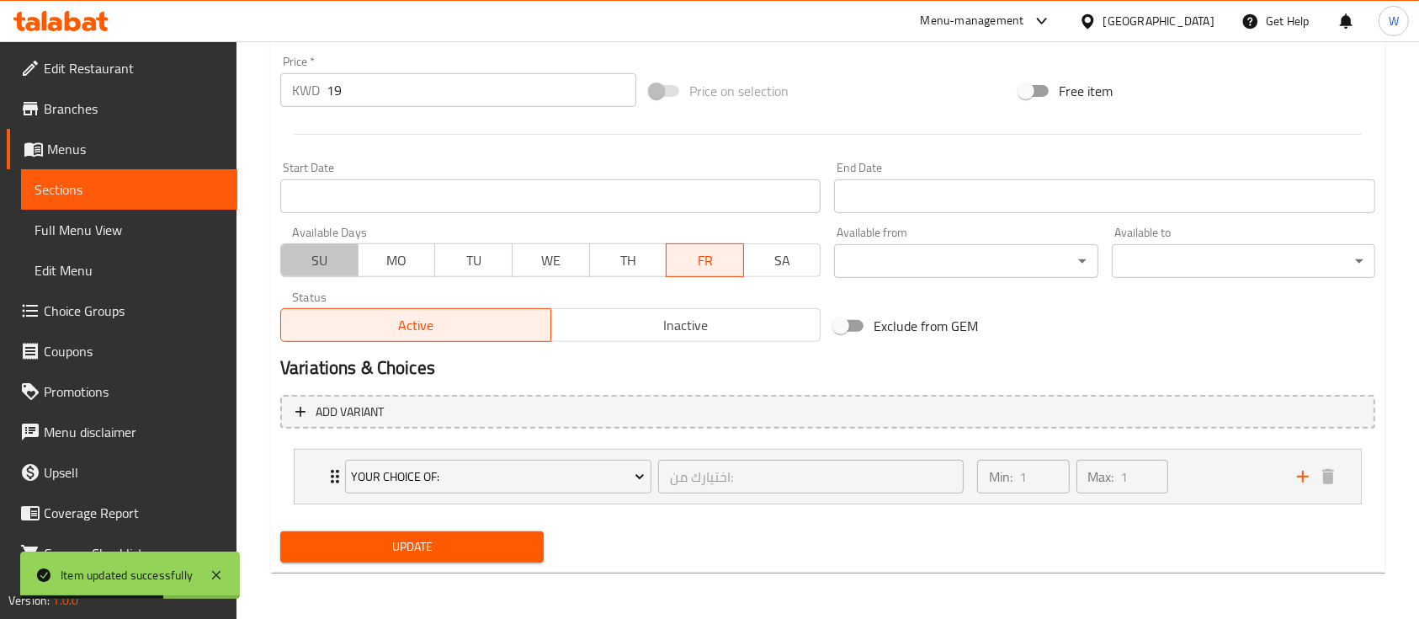
click at [310, 246] on button "SU" at bounding box center [319, 260] width 78 height 34
click at [428, 258] on span "MO" at bounding box center [397, 260] width 64 height 24
drag, startPoint x: 491, startPoint y: 254, endPoint x: 592, endPoint y: 267, distance: 100.9
click at [496, 256] on span "TU" at bounding box center [474, 260] width 64 height 24
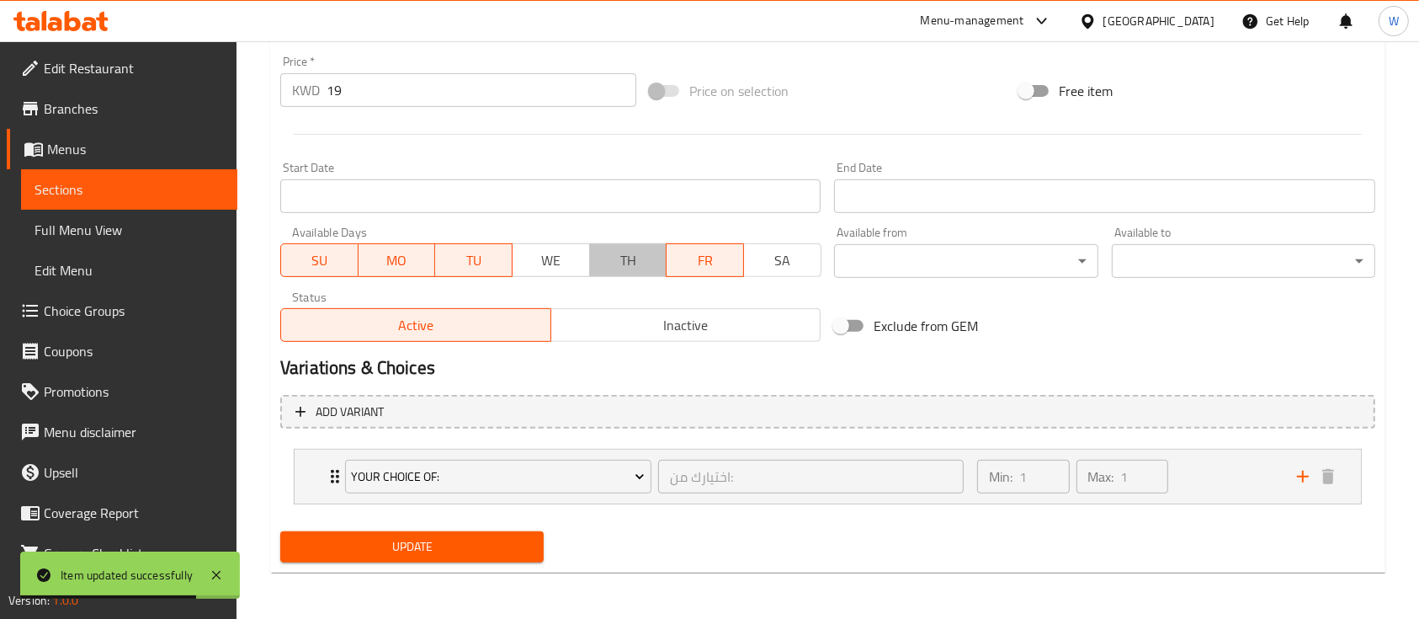
click at [593, 269] on button "TH" at bounding box center [628, 260] width 78 height 34
drag, startPoint x: 563, startPoint y: 276, endPoint x: 608, endPoint y: 260, distance: 48.2
click at [565, 275] on button "WE" at bounding box center [551, 260] width 78 height 34
click at [810, 265] on span "SA" at bounding box center [783, 260] width 64 height 24
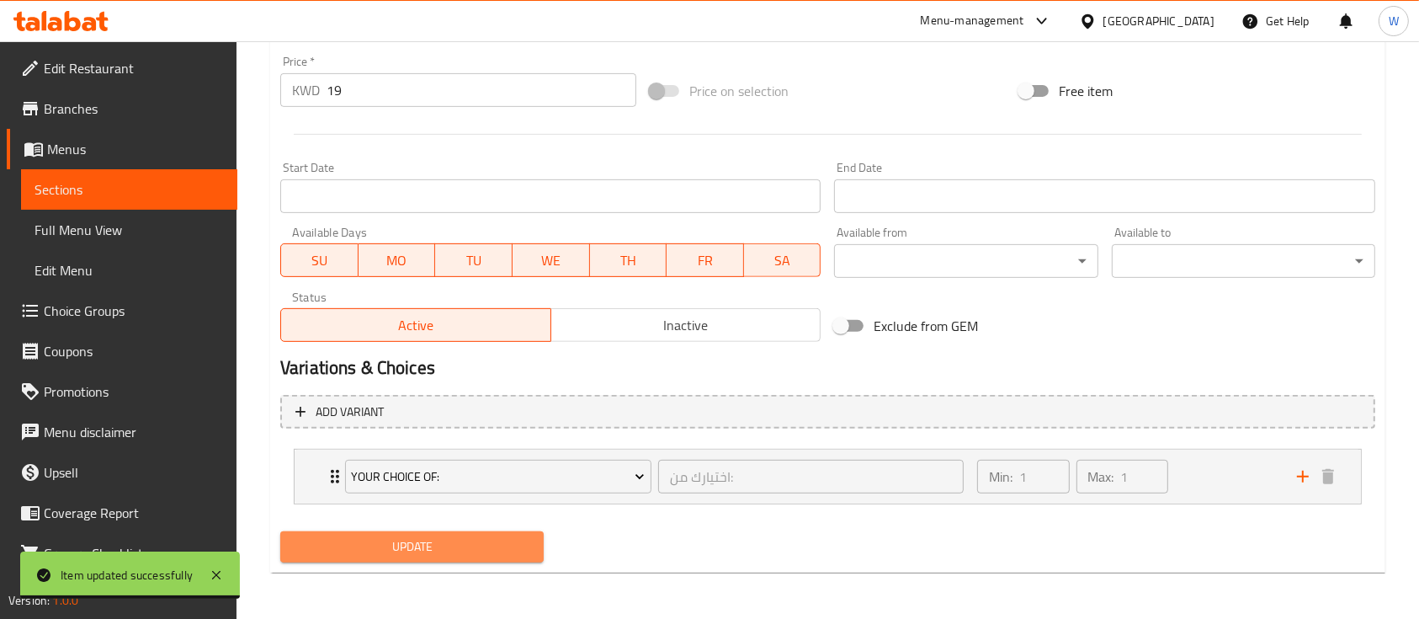
click at [477, 531] on button "Update" at bounding box center [411, 546] width 263 height 31
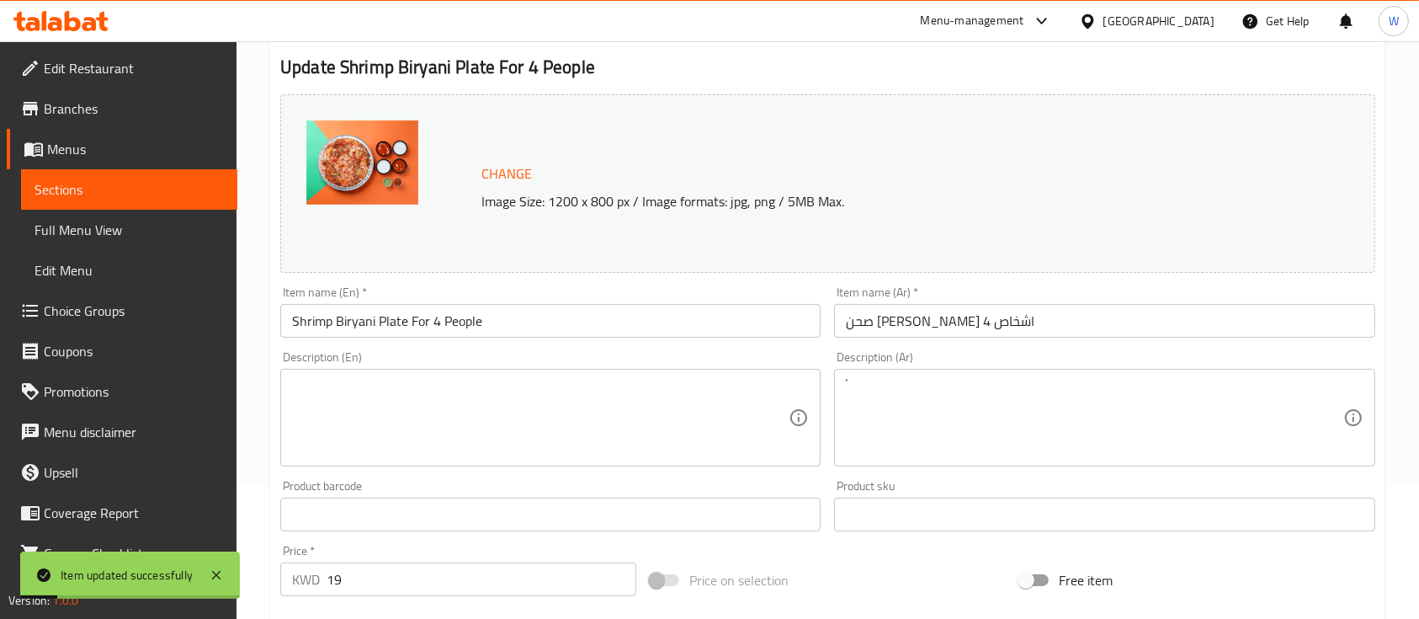
scroll to position [0, 0]
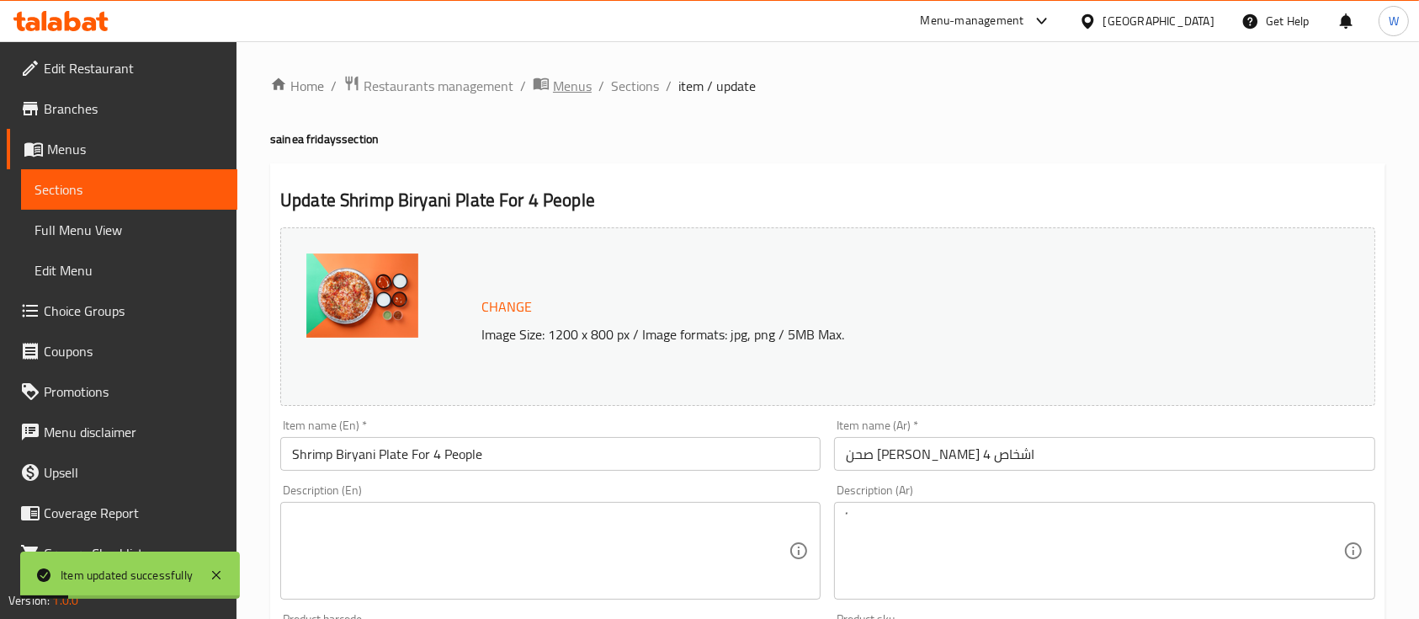
click at [557, 82] on span "Menus" at bounding box center [572, 86] width 39 height 20
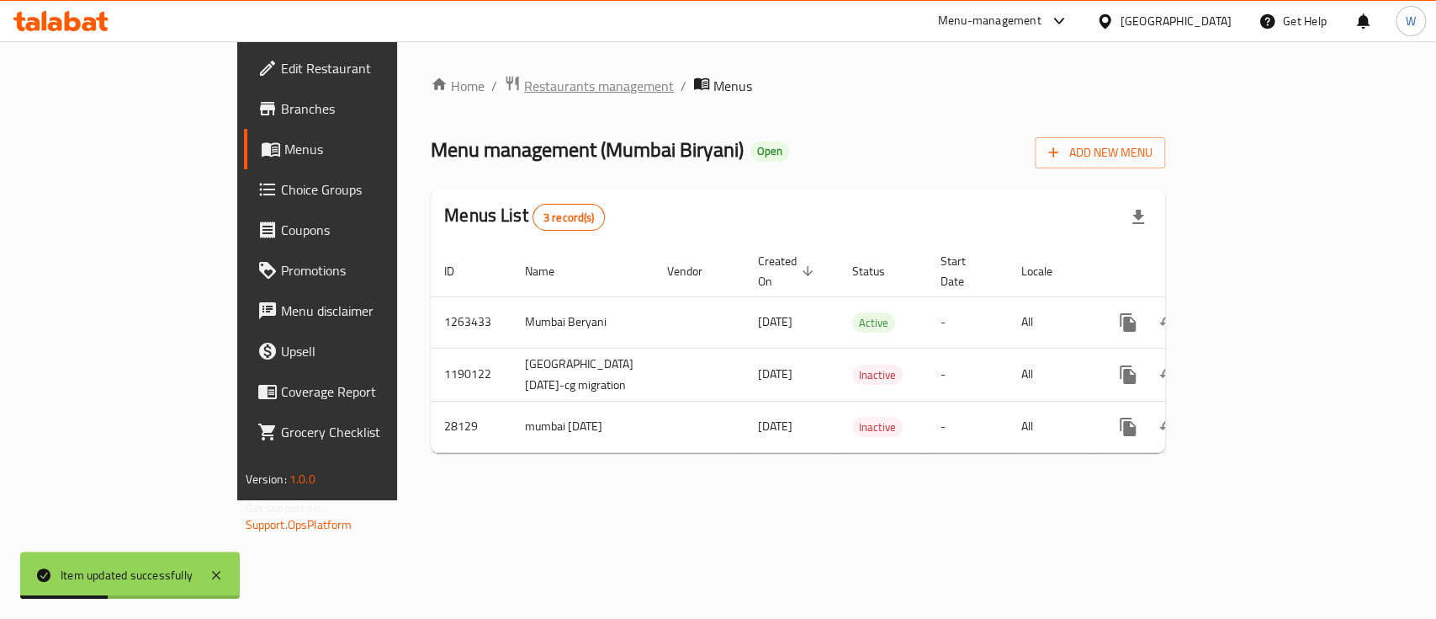
click at [524, 93] on span "Restaurants management" at bounding box center [599, 86] width 150 height 20
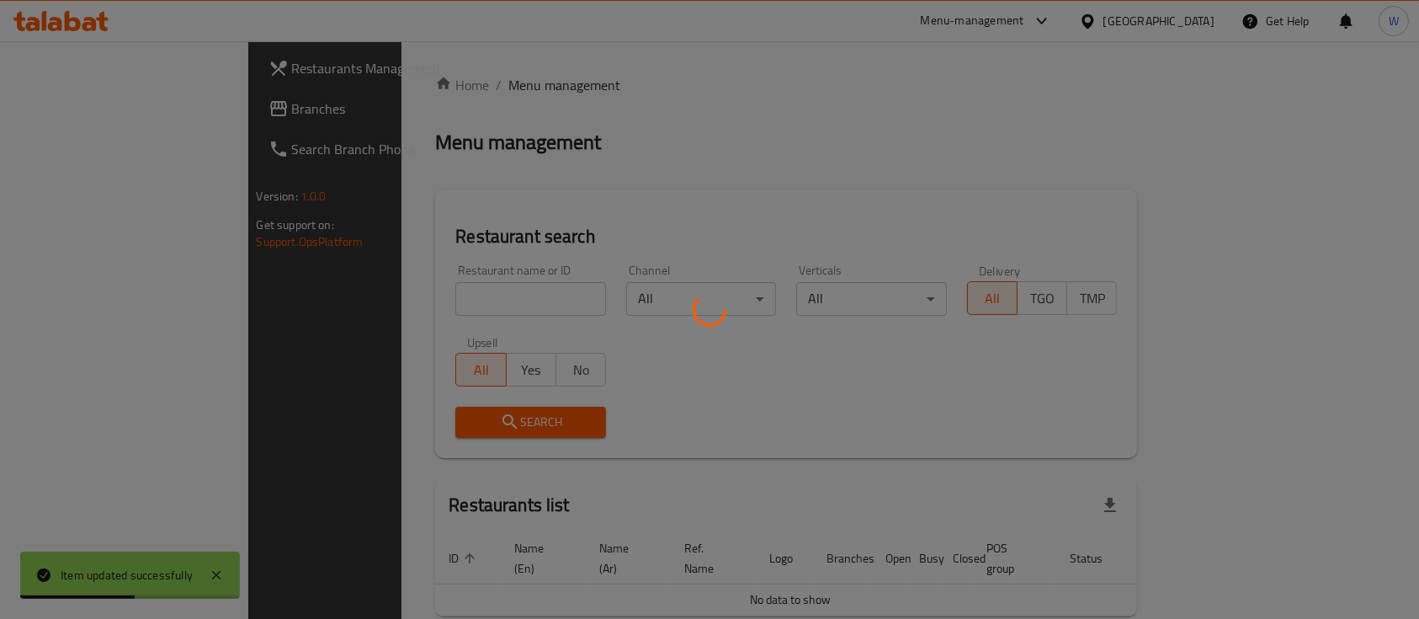
click at [518, 307] on div at bounding box center [709, 309] width 1419 height 619
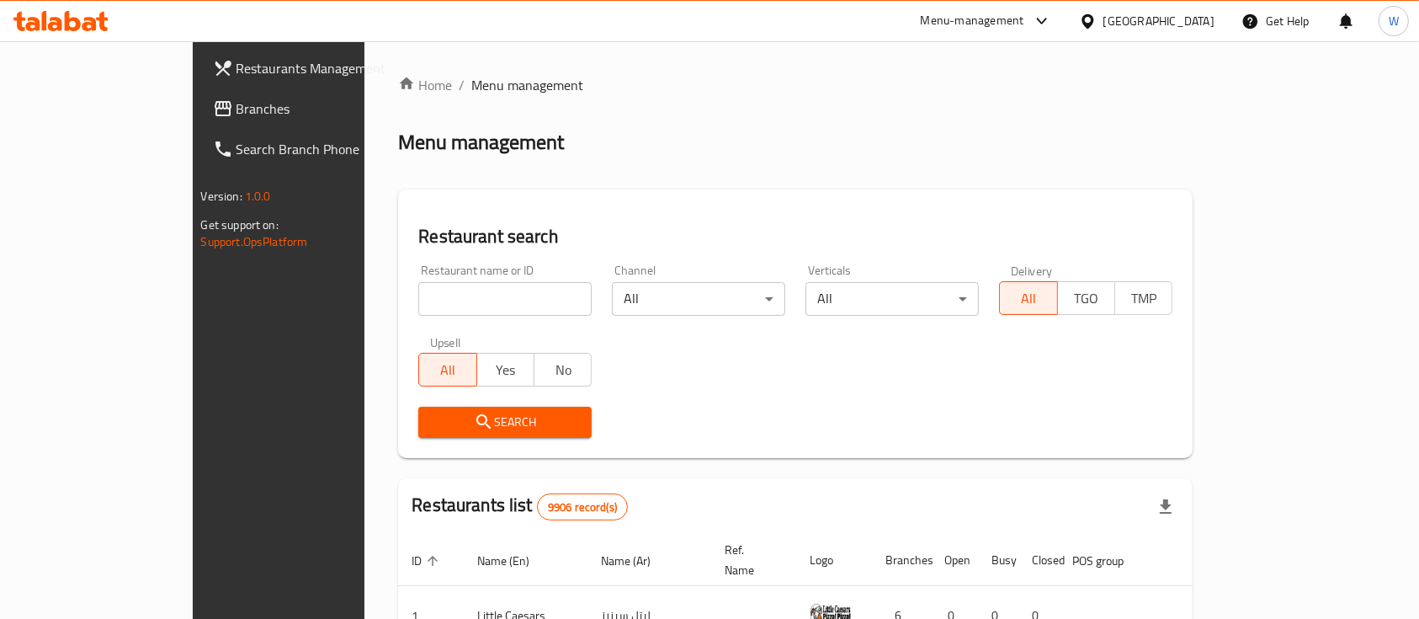
drag, startPoint x: 436, startPoint y: 323, endPoint x: 437, endPoint y: 299, distance: 24.4
click at [437, 304] on div "Restaurant name or ID Restaurant name or ID" at bounding box center [505, 290] width 194 height 72
click at [437, 299] on input "search" at bounding box center [504, 299] width 173 height 34
click button "Search" at bounding box center [504, 421] width 173 height 31
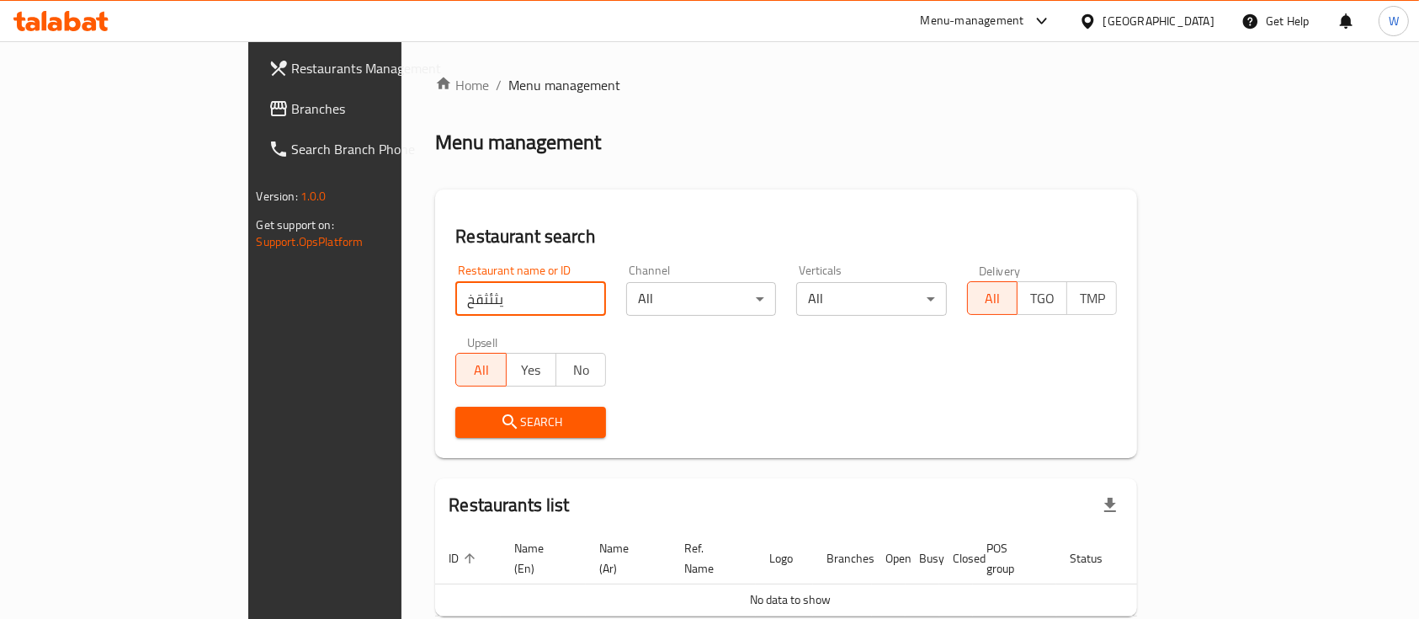
click at [455, 299] on input "يثئثقخ" at bounding box center [530, 299] width 151 height 34
type input "dezero"
click button "Search" at bounding box center [530, 421] width 151 height 31
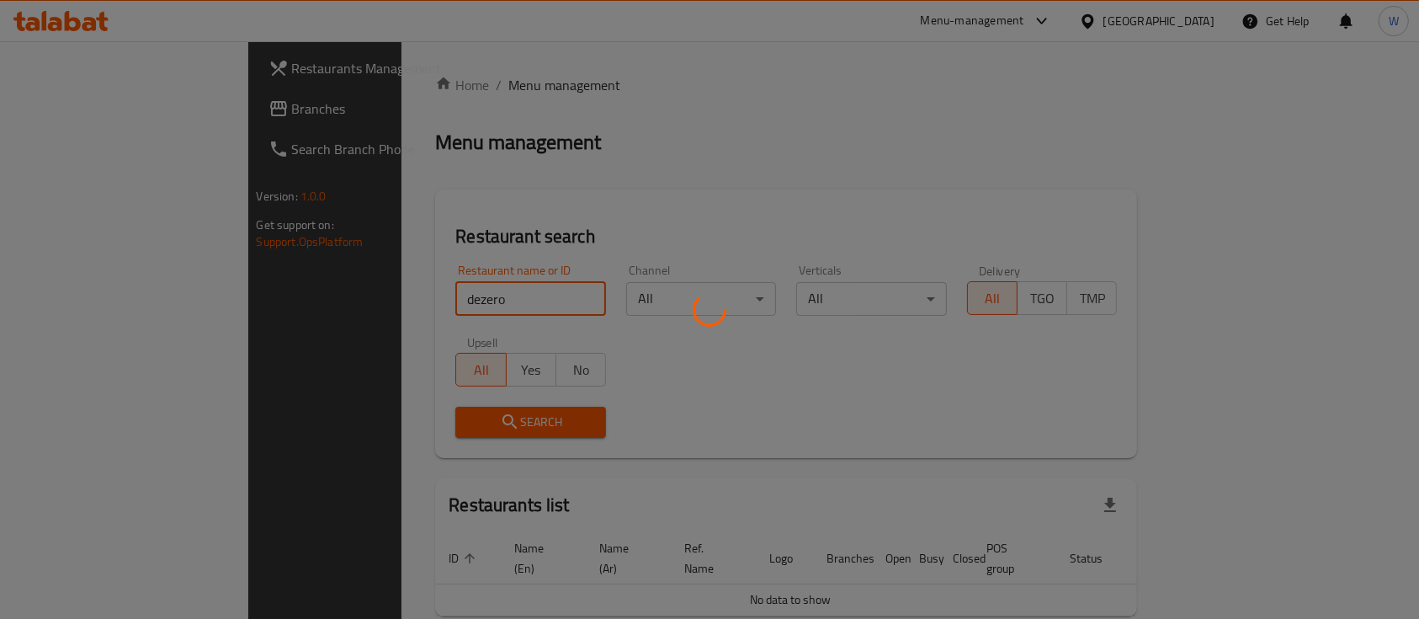
click button "Search" at bounding box center [530, 421] width 151 height 31
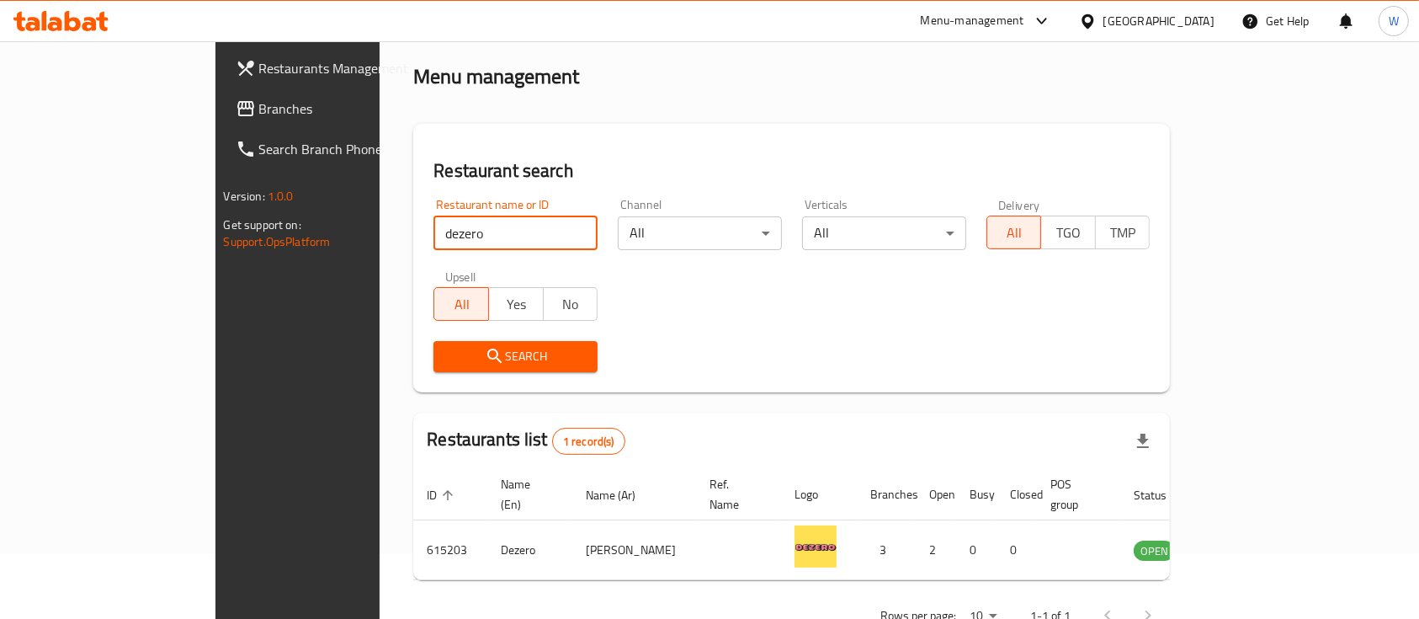
scroll to position [98, 0]
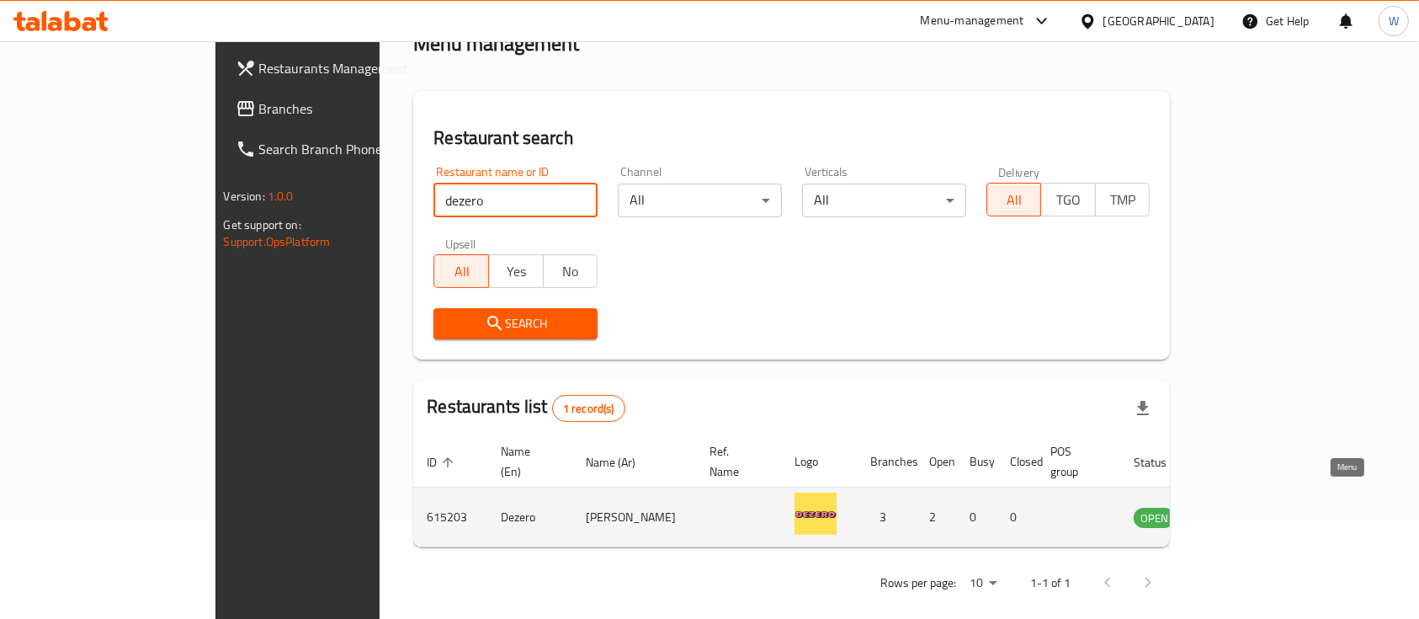
click at [1241, 511] on icon "enhanced table" at bounding box center [1232, 518] width 19 height 14
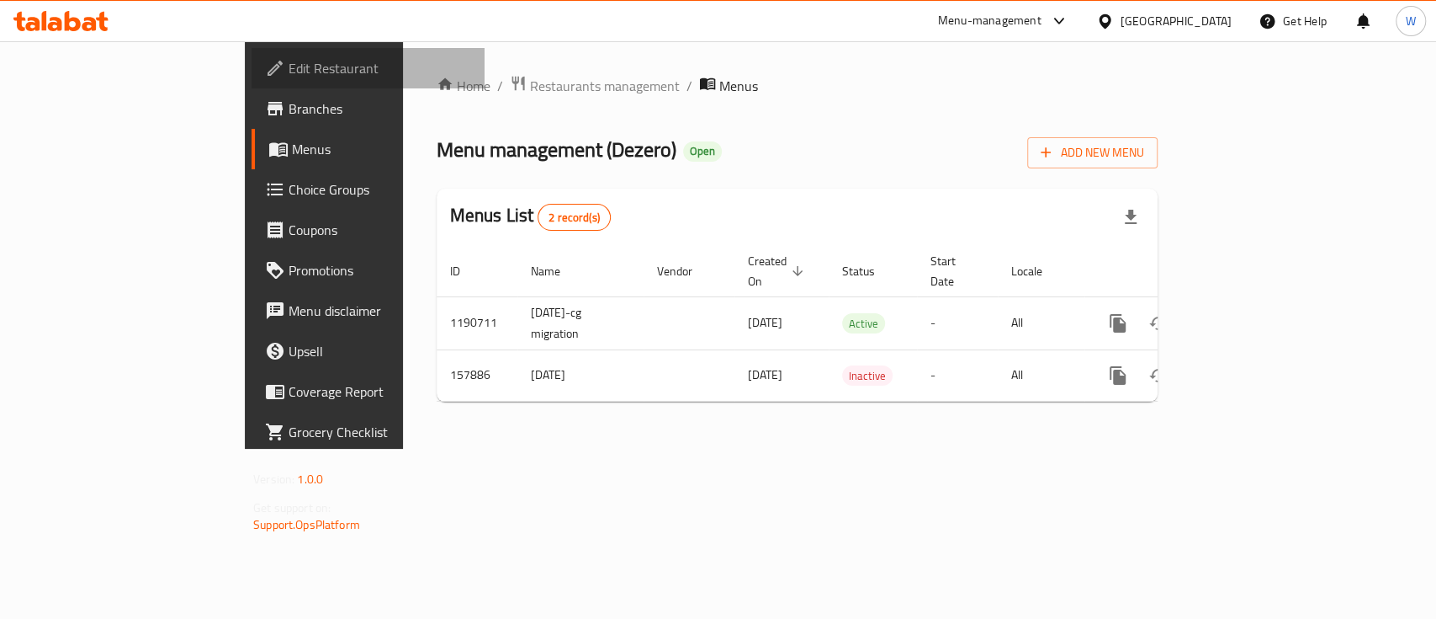
click at [289, 64] on span "Edit Restaurant" at bounding box center [380, 68] width 183 height 20
